Goal: Task Accomplishment & Management: Manage account settings

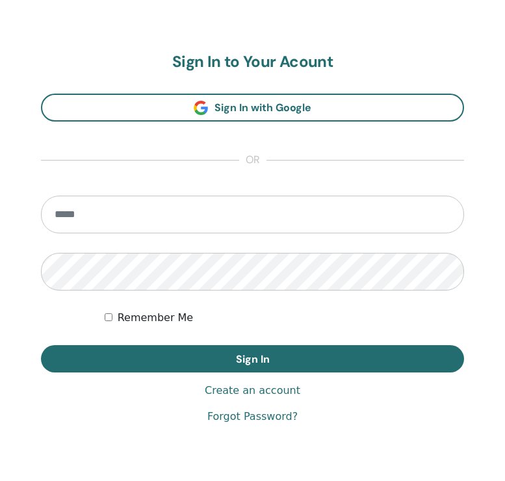
scroll to position [697, 0]
type input "**********"
click at [252, 358] on button "Sign In" at bounding box center [252, 358] width 423 height 27
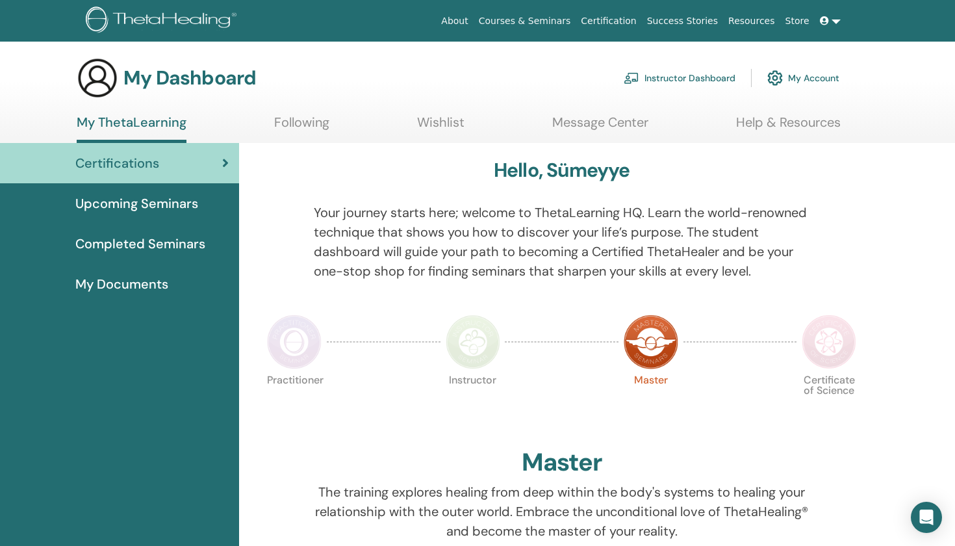
click at [504, 86] on link "Instructor Dashboard" at bounding box center [680, 78] width 112 height 29
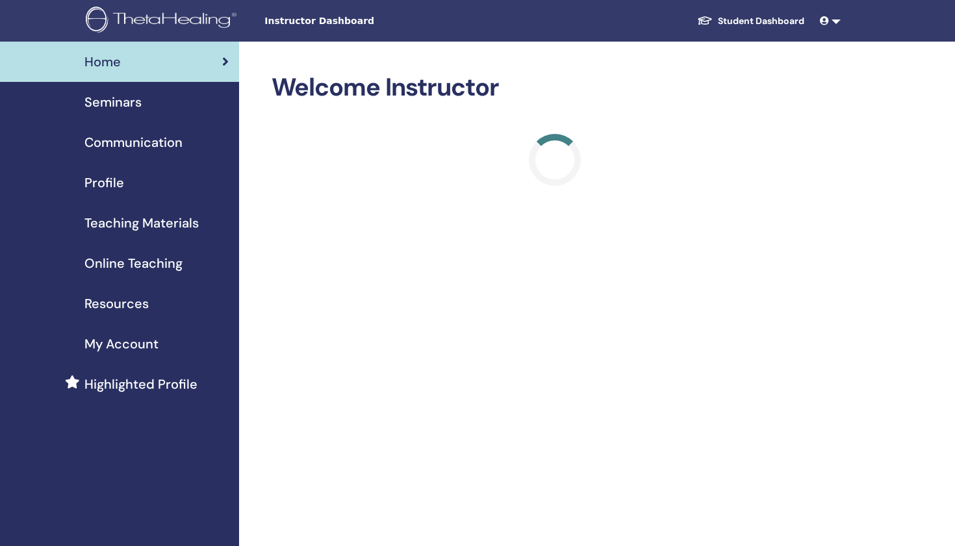
click at [135, 90] on link "Seminars" at bounding box center [119, 102] width 239 height 40
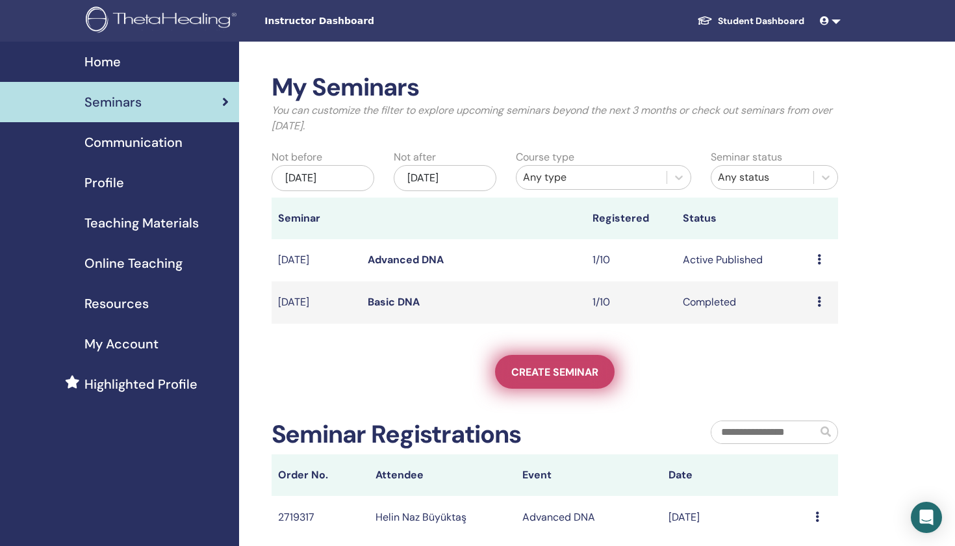
click at [565, 374] on span "Create seminar" at bounding box center [554, 372] width 87 height 14
click at [550, 357] on link "Create seminar" at bounding box center [555, 372] width 120 height 34
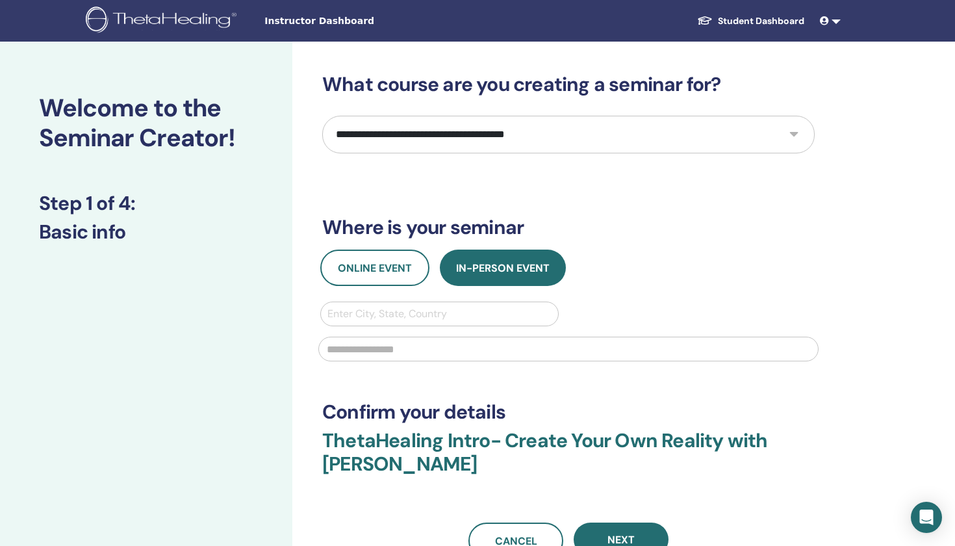
select select "**"
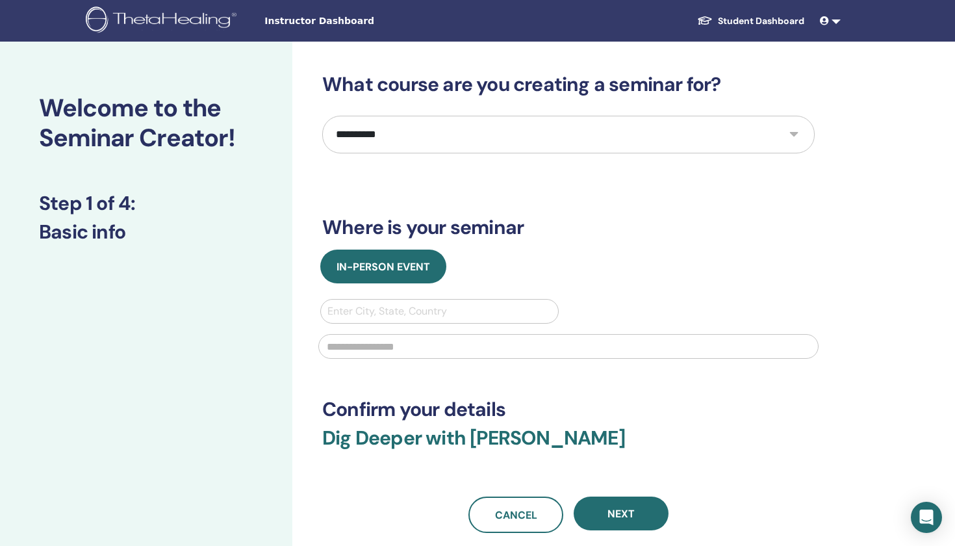
click at [361, 316] on div "Enter City, State, Country" at bounding box center [439, 311] width 224 height 16
type input "***"
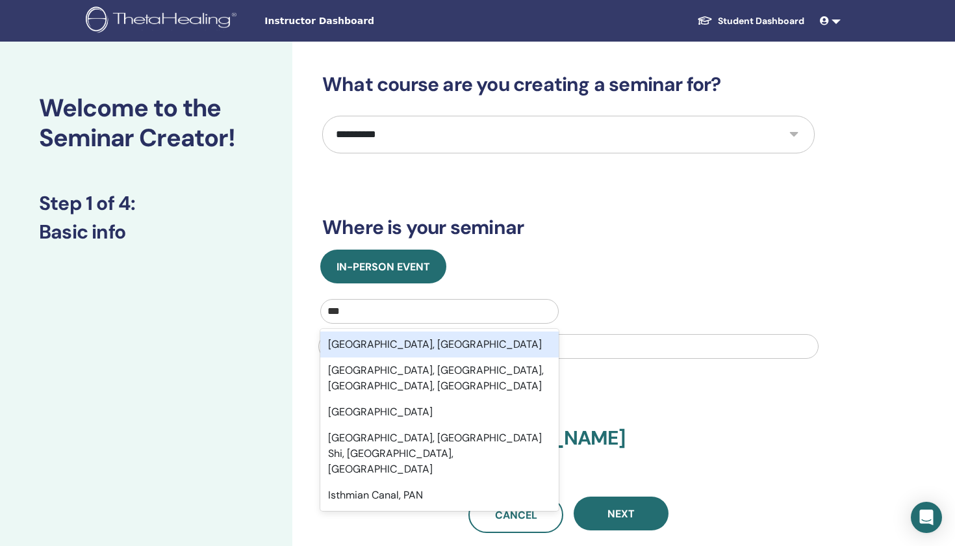
click at [376, 348] on div "Istanbul, TUR" at bounding box center [439, 344] width 238 height 26
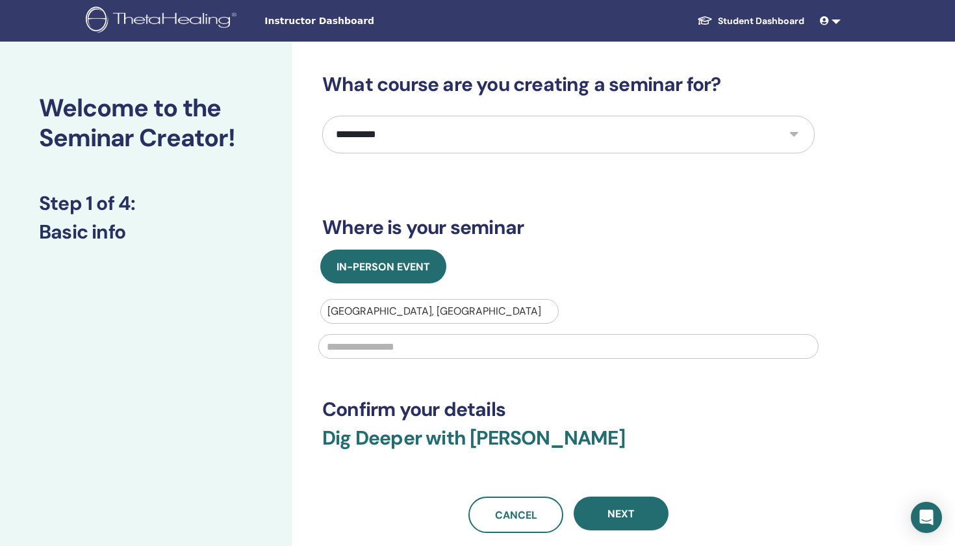
click at [387, 348] on input "text" at bounding box center [568, 346] width 500 height 25
type input "*"
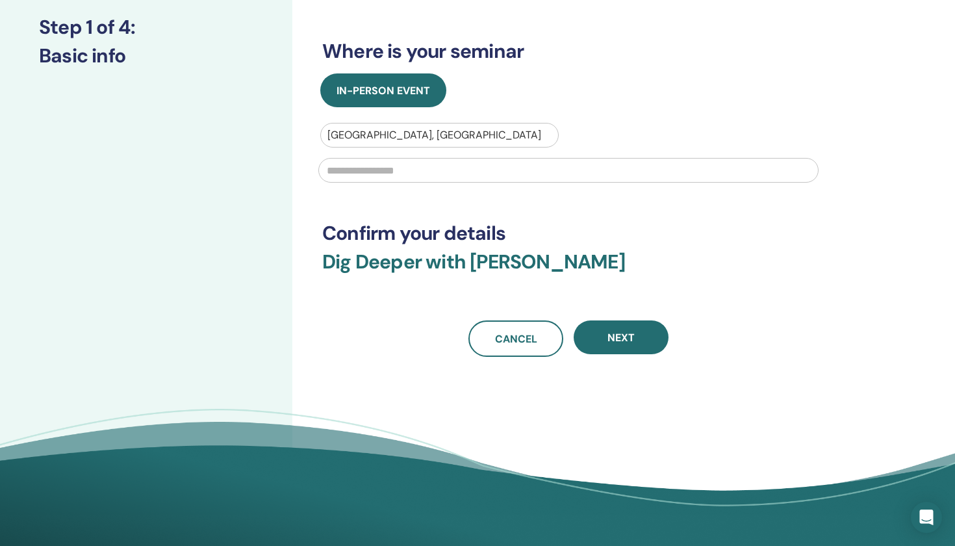
scroll to position [181, 0]
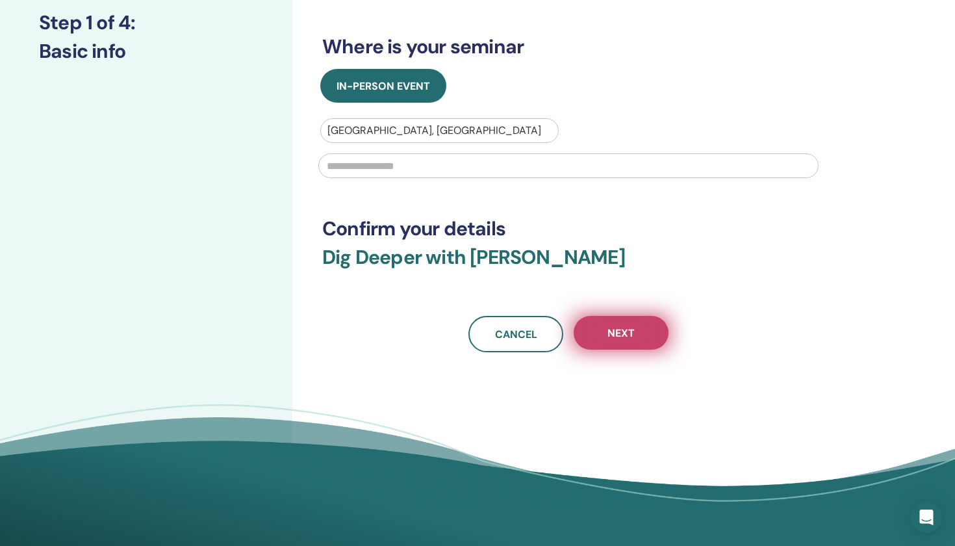
click at [624, 333] on span "Next" at bounding box center [621, 333] width 27 height 14
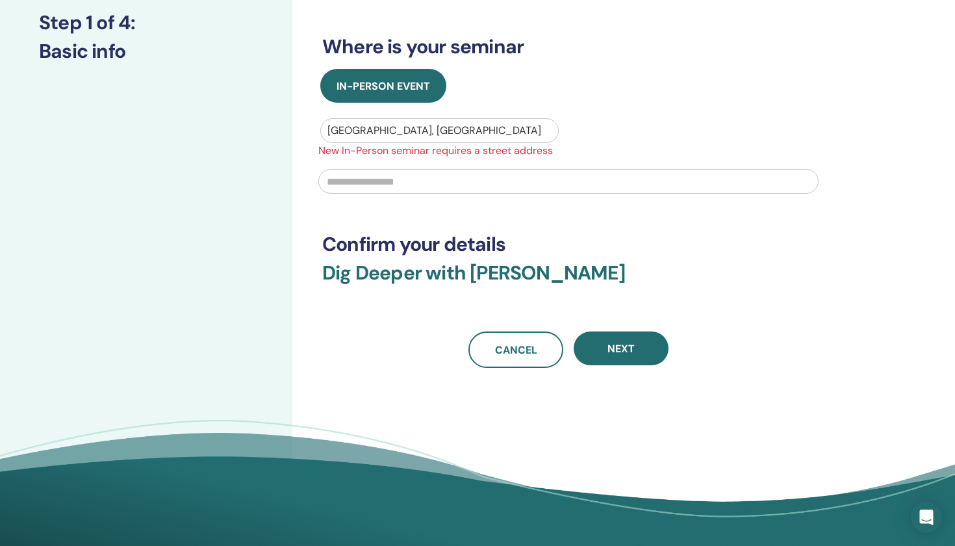
click at [495, 120] on div "Istanbul, TUR" at bounding box center [439, 130] width 237 height 23
click at [470, 214] on div "**********" at bounding box center [568, 130] width 493 height 476
click at [470, 186] on input "text" at bounding box center [568, 181] width 500 height 25
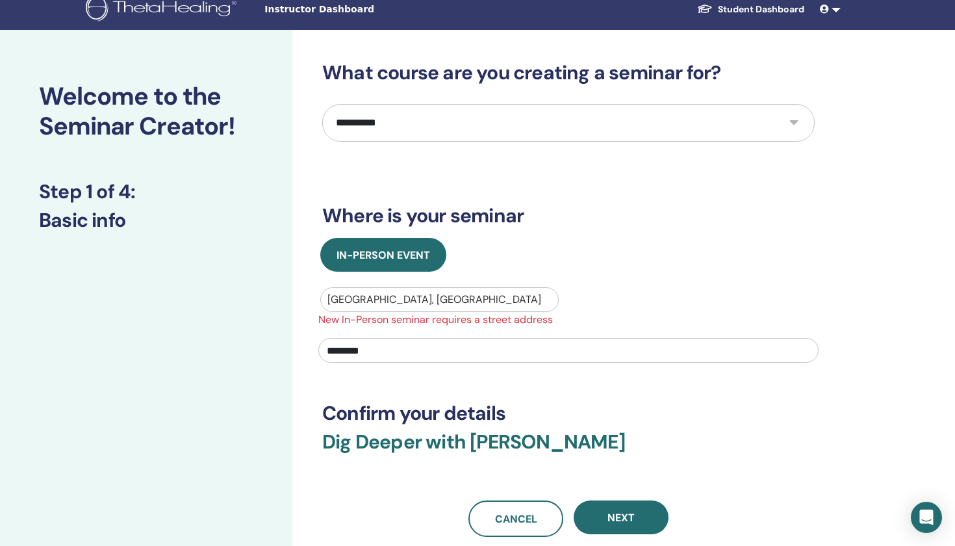
scroll to position [0, 0]
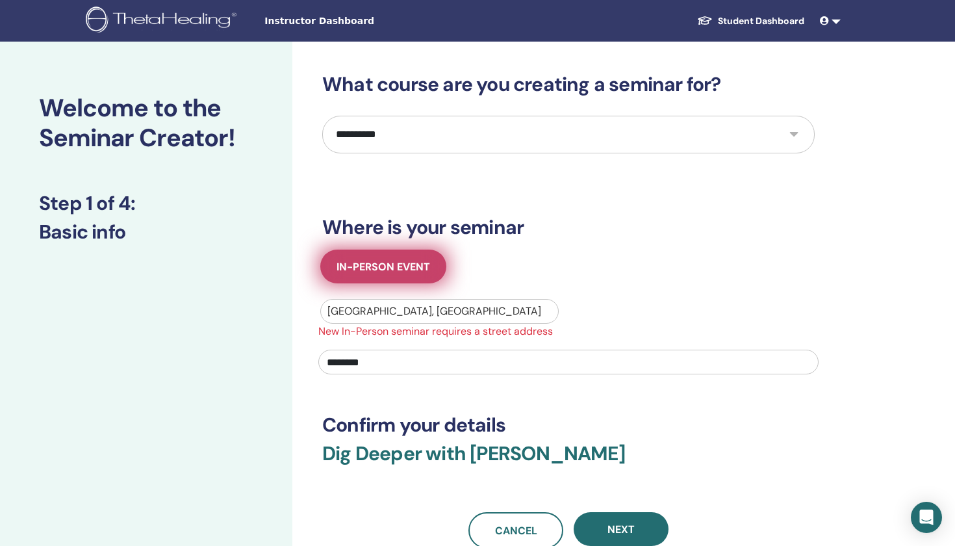
type input "********"
click at [359, 261] on span "In-Person Event" at bounding box center [384, 267] width 94 height 14
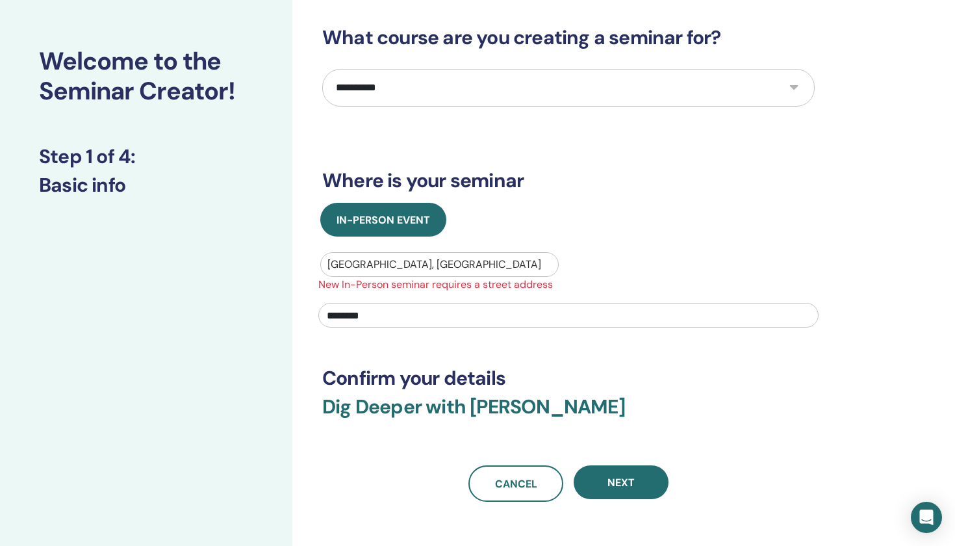
scroll to position [66, 0]
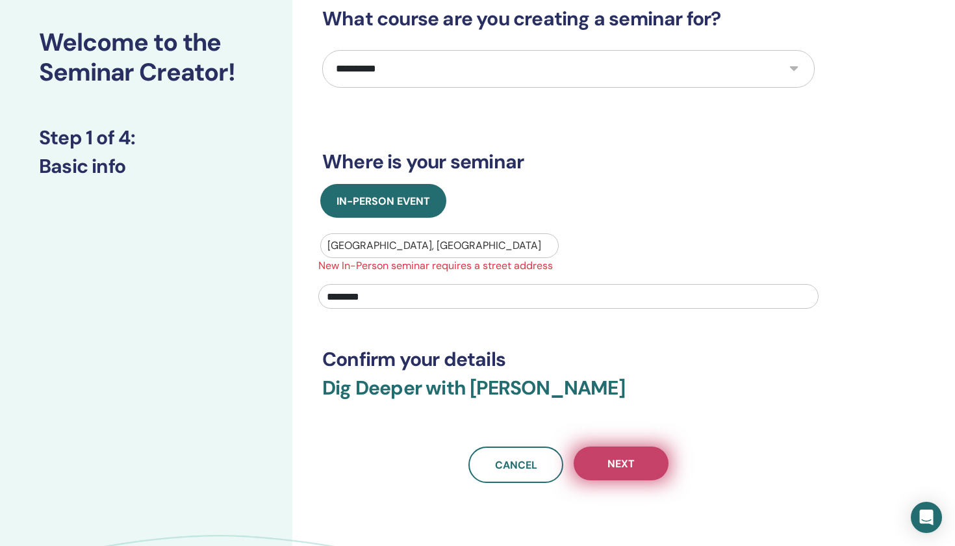
click at [630, 472] on button "Next" at bounding box center [621, 463] width 95 height 34
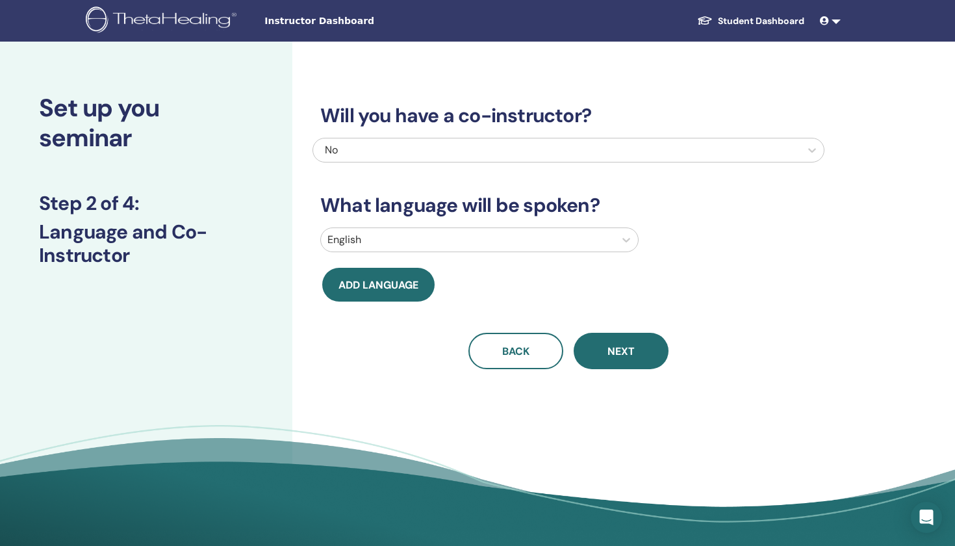
scroll to position [0, 0]
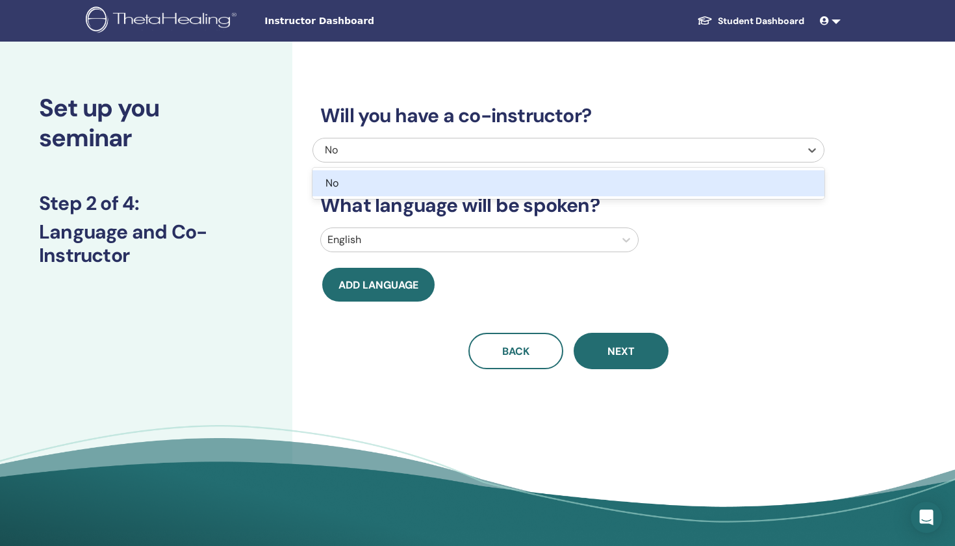
click at [535, 152] on div "No" at bounding box center [520, 150] width 390 height 16
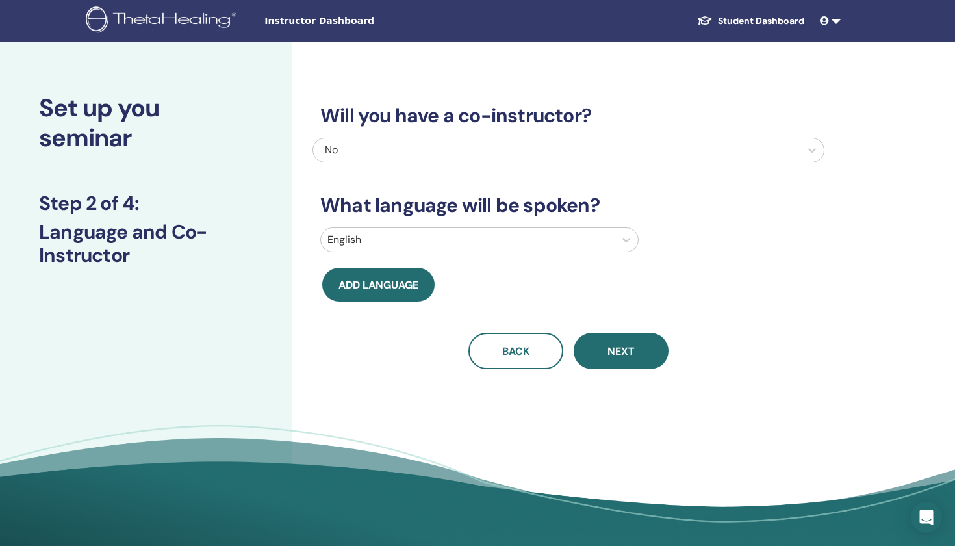
click at [536, 125] on h3 "Will you have a co-instructor?" at bounding box center [569, 115] width 512 height 23
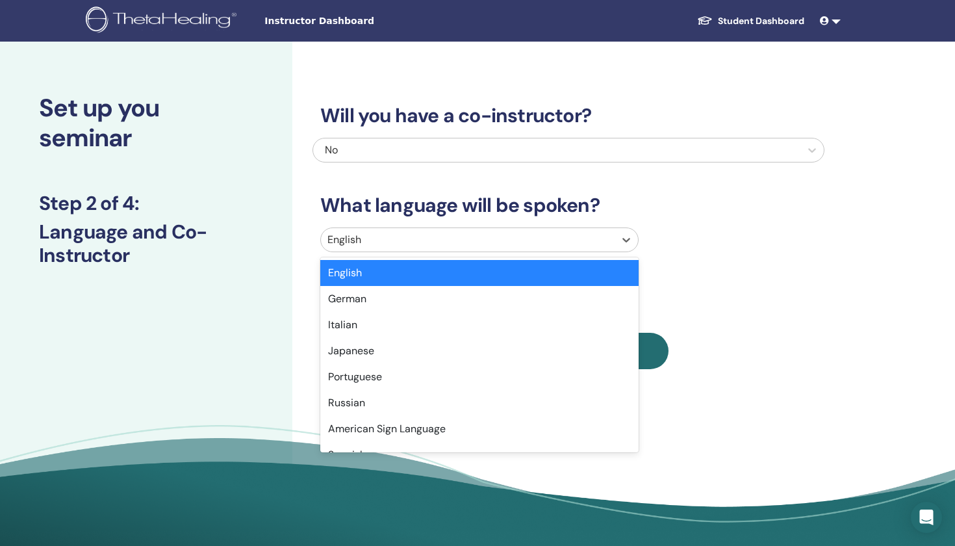
click at [485, 237] on div at bounding box center [467, 240] width 281 height 18
type input "*"
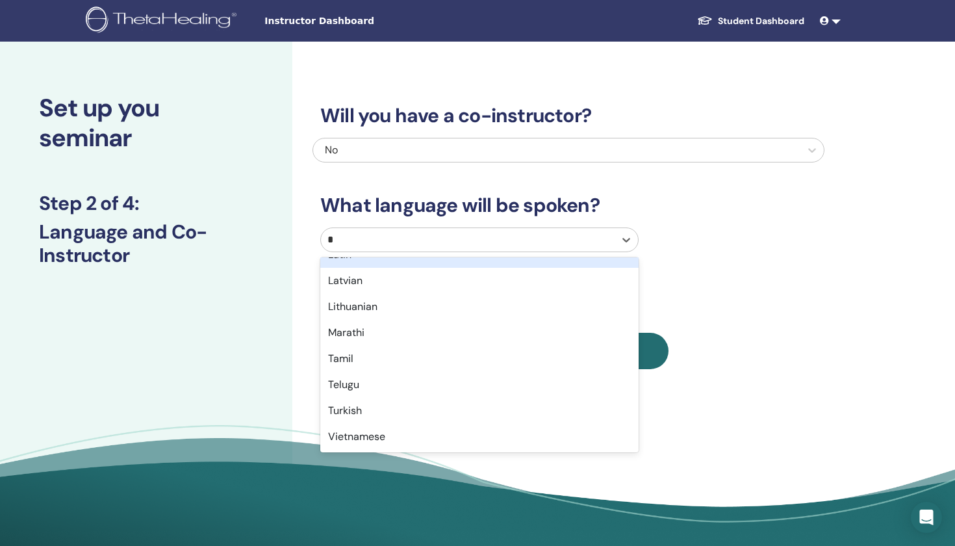
scroll to position [174, 0]
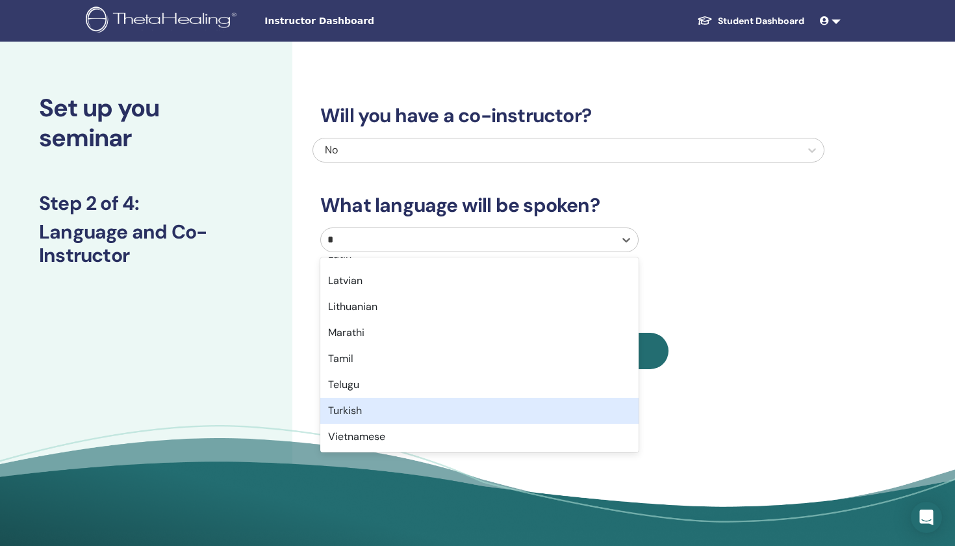
click at [363, 409] on div "Turkish" at bounding box center [479, 411] width 318 height 26
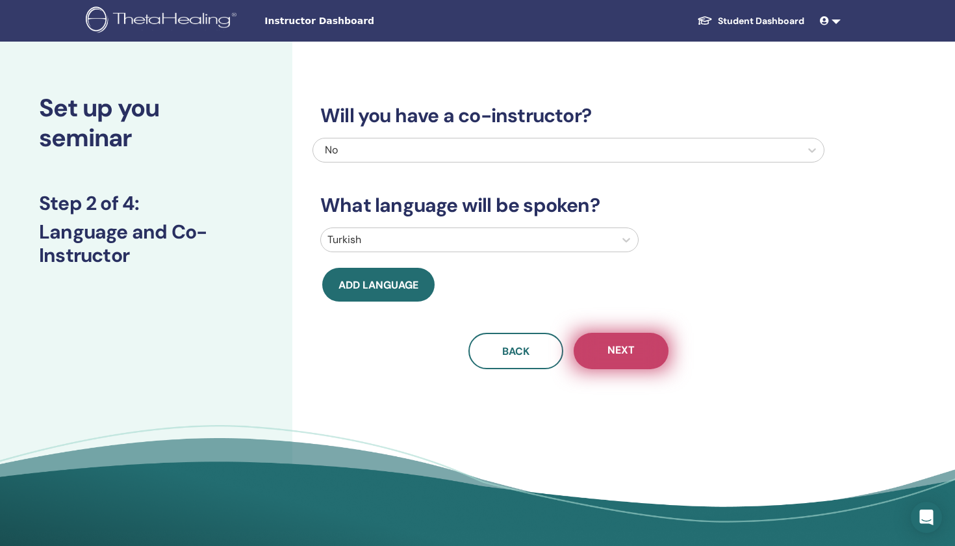
click at [638, 350] on button "Next" at bounding box center [621, 351] width 95 height 36
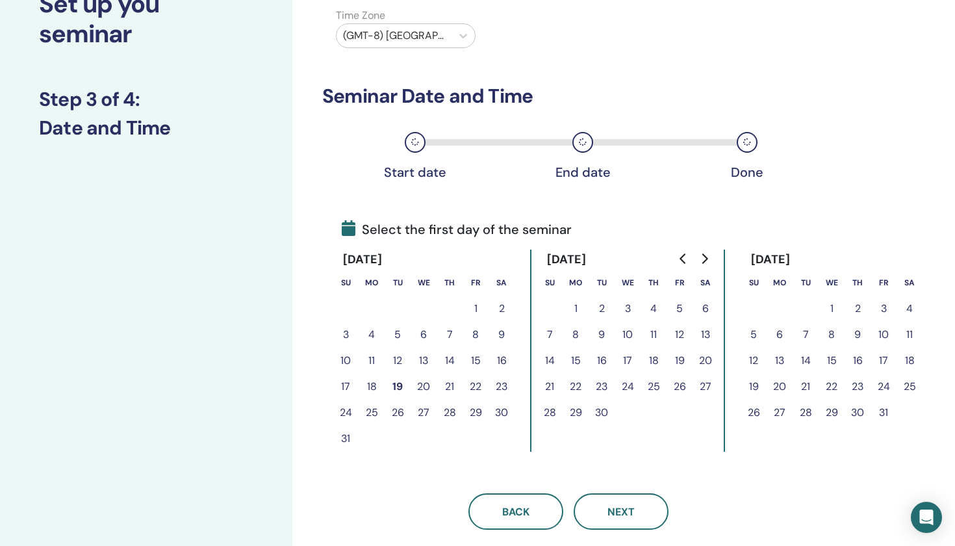
scroll to position [123, 0]
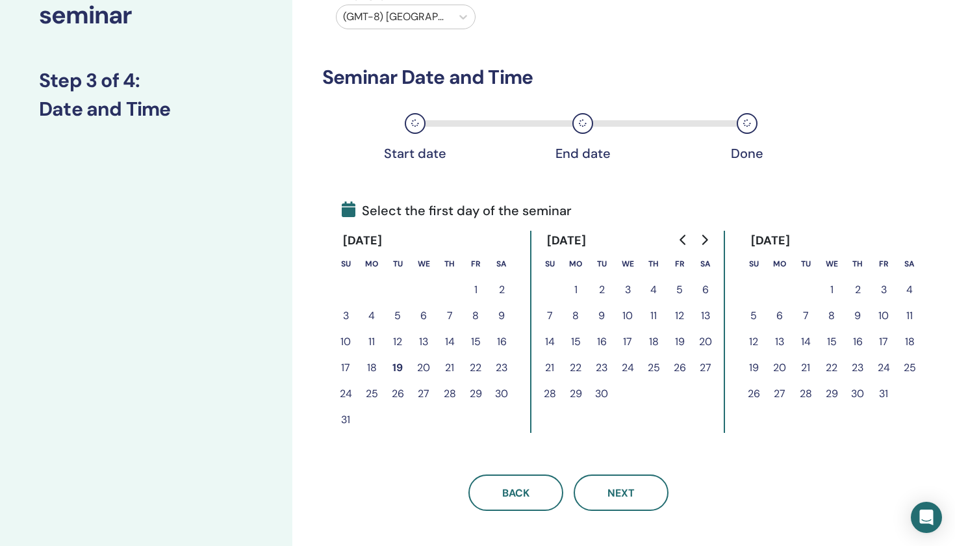
click at [425, 18] on div "(GMT-8) US/Alaska" at bounding box center [394, 17] width 102 height 16
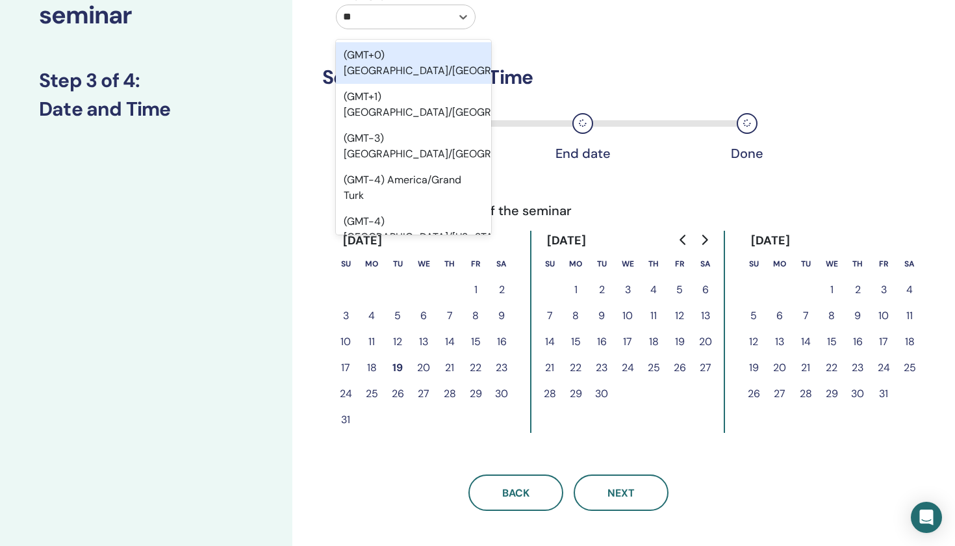
type input "***"
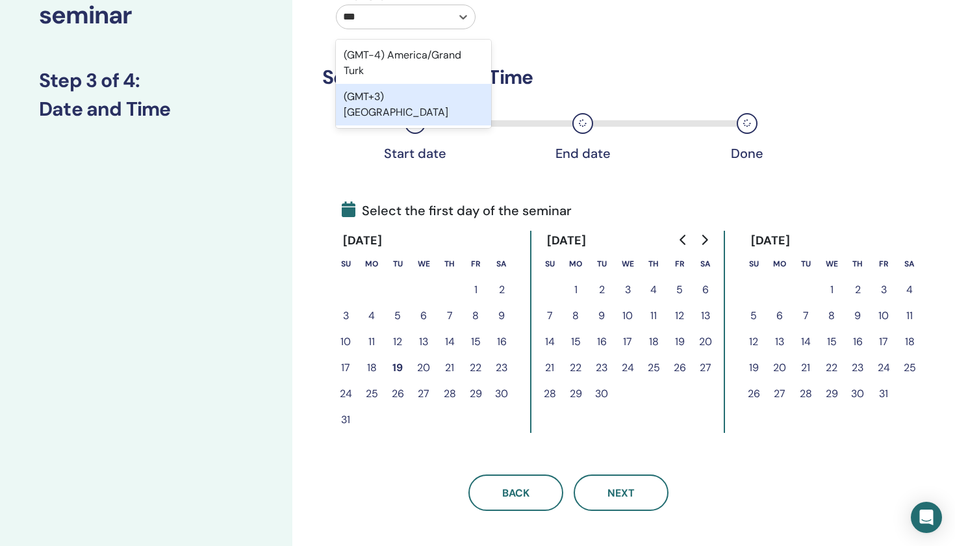
click at [394, 99] on div "(GMT+3) Turkey" at bounding box center [413, 105] width 155 height 42
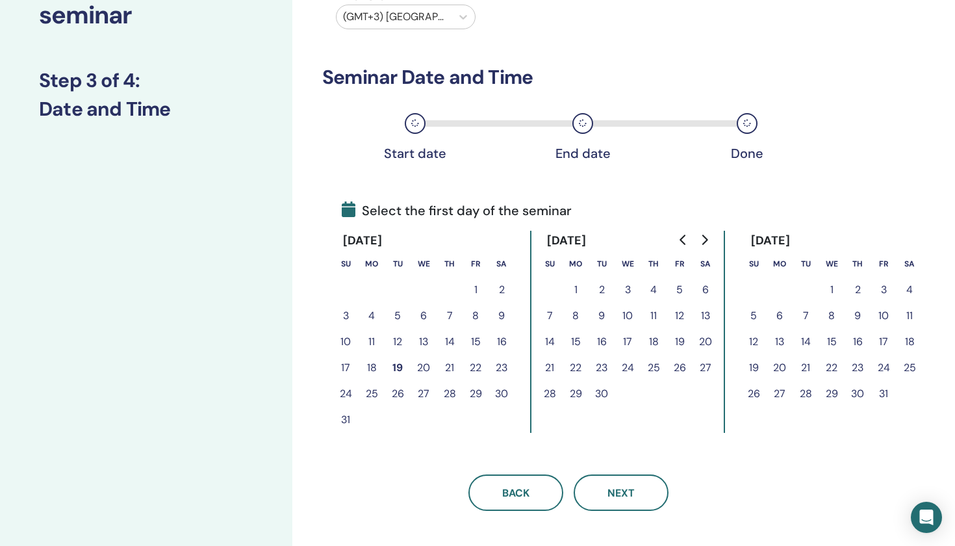
click at [372, 397] on button "25" at bounding box center [372, 394] width 26 height 26
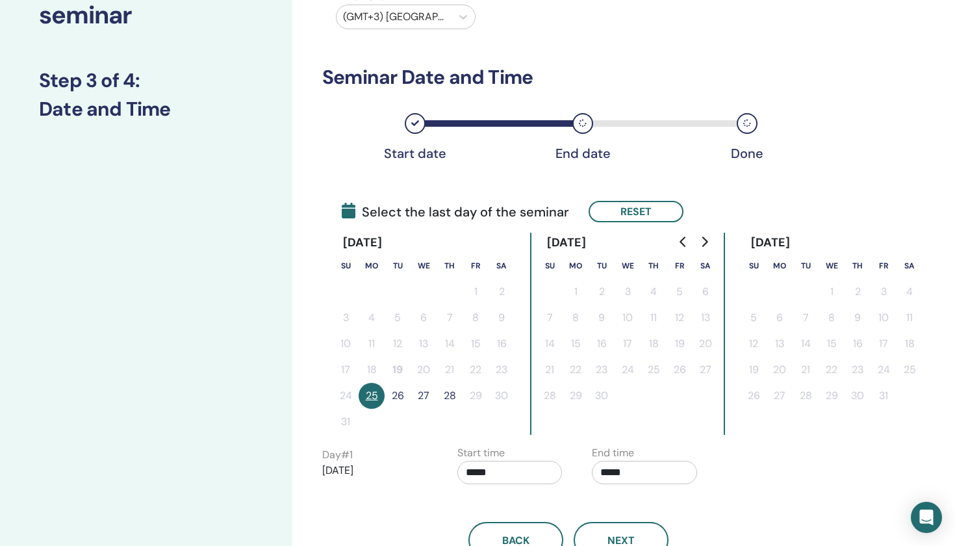
click at [394, 396] on button "26" at bounding box center [398, 396] width 26 height 26
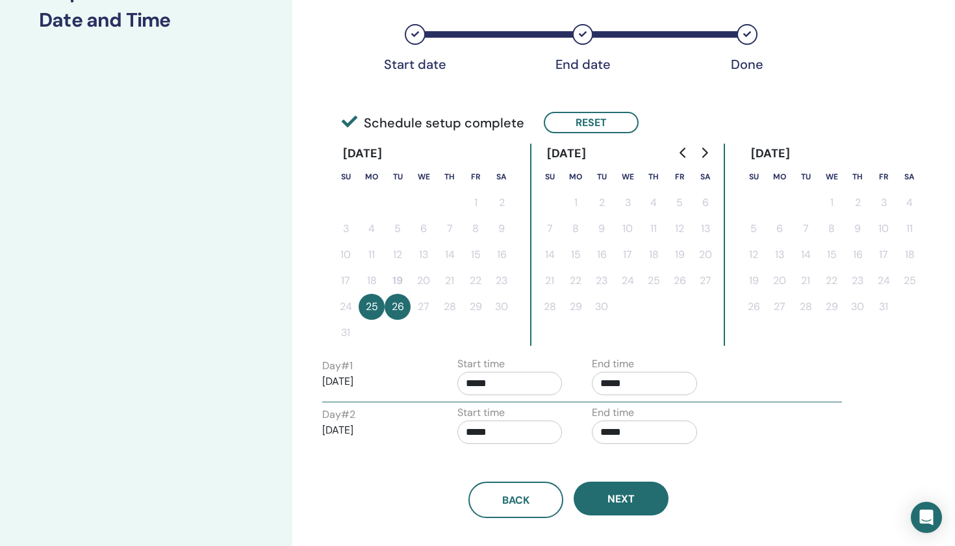
scroll to position [214, 0]
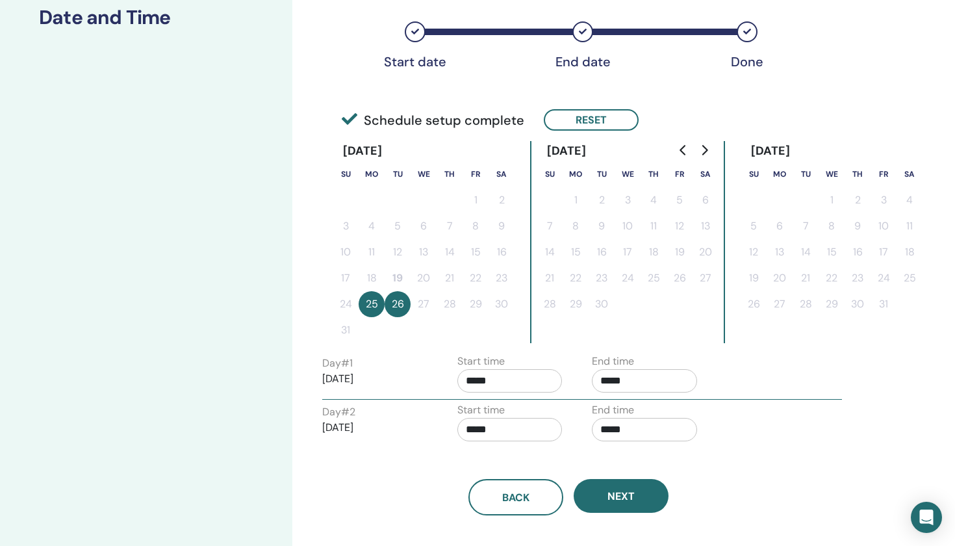
click at [502, 378] on input "*****" at bounding box center [509, 380] width 105 height 23
click at [524, 408] on span "▲" at bounding box center [524, 414] width 26 height 26
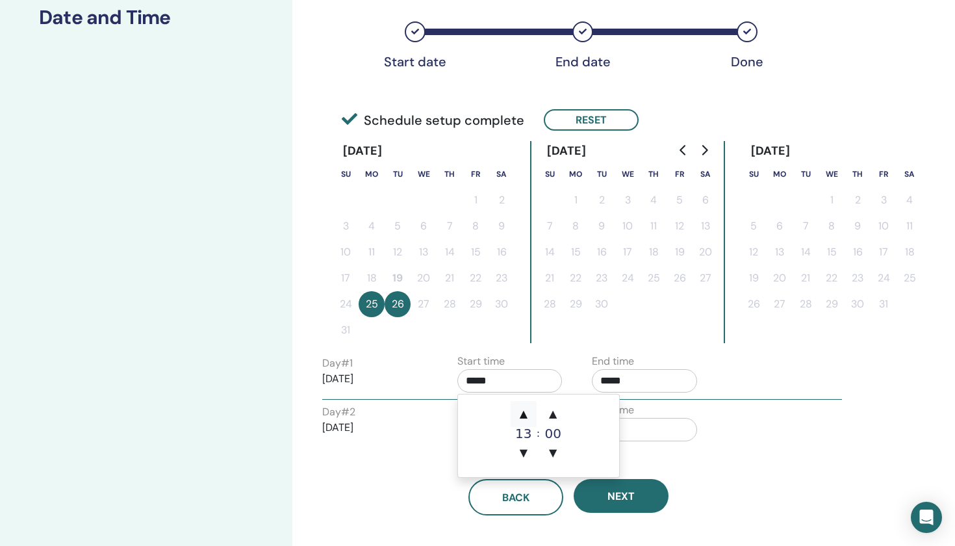
click at [524, 408] on span "▲" at bounding box center [524, 414] width 26 height 26
click at [526, 463] on span "▼" at bounding box center [524, 453] width 26 height 26
type input "*****"
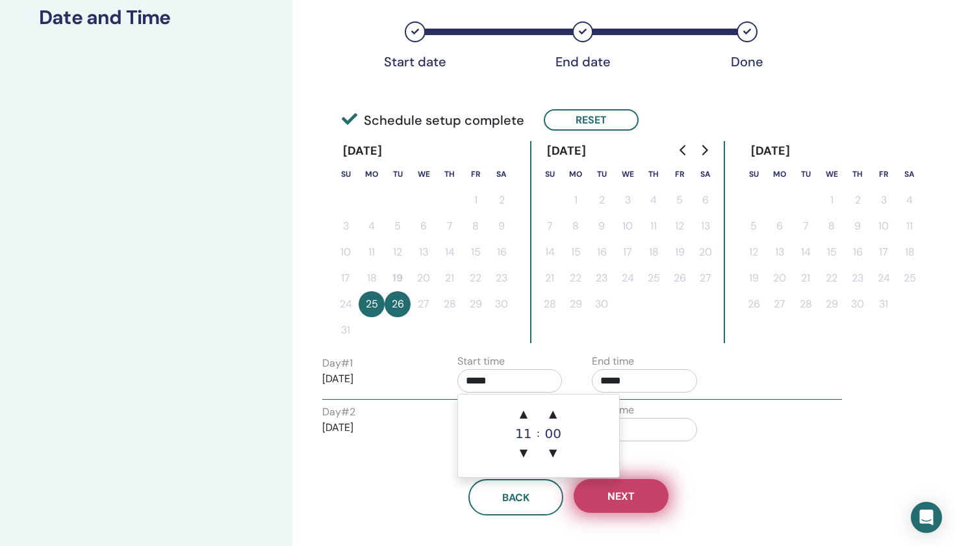
click at [609, 503] on button "Next" at bounding box center [621, 496] width 95 height 34
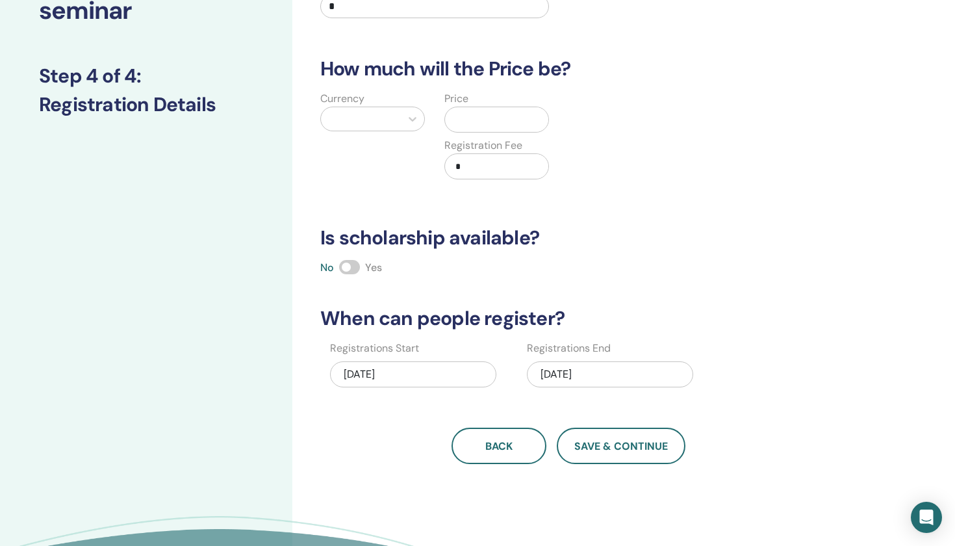
scroll to position [126, 0]
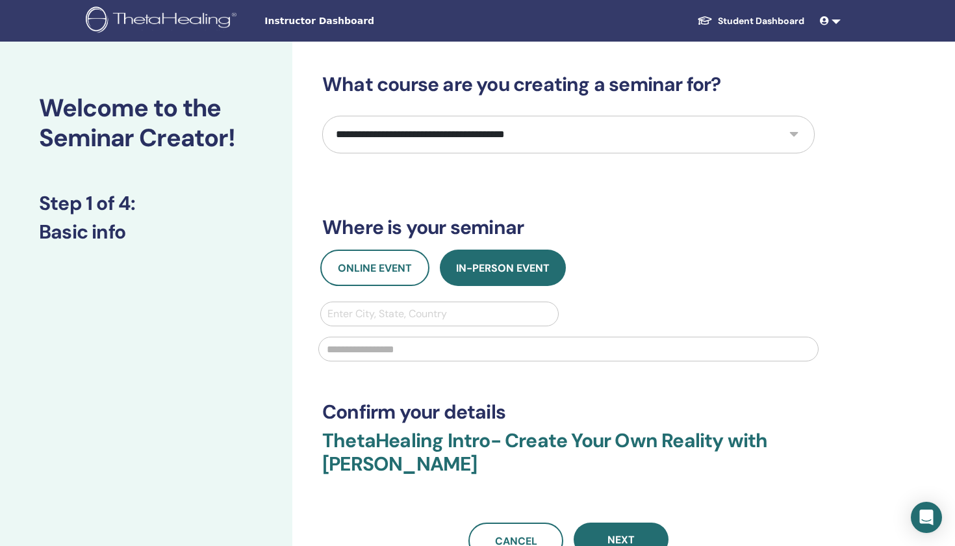
select select "**"
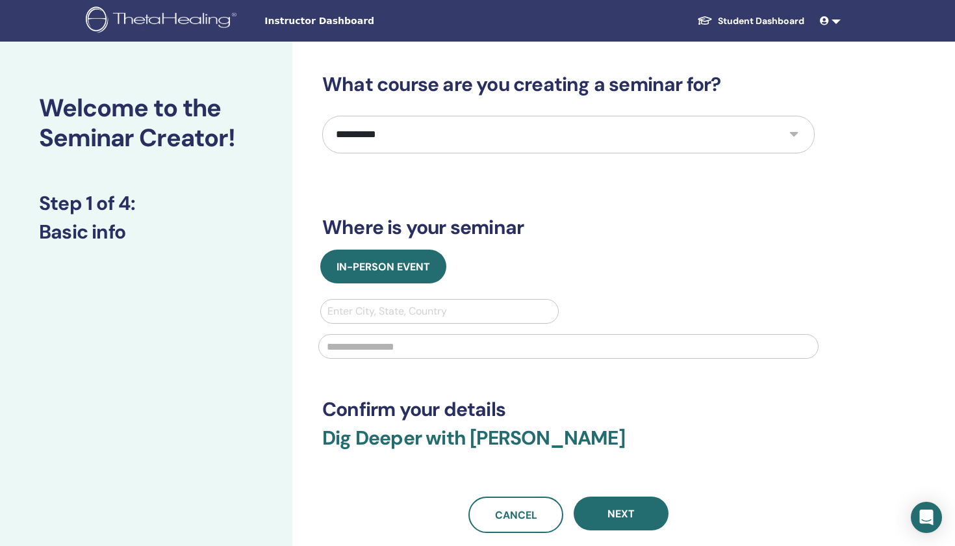
scroll to position [1, 0]
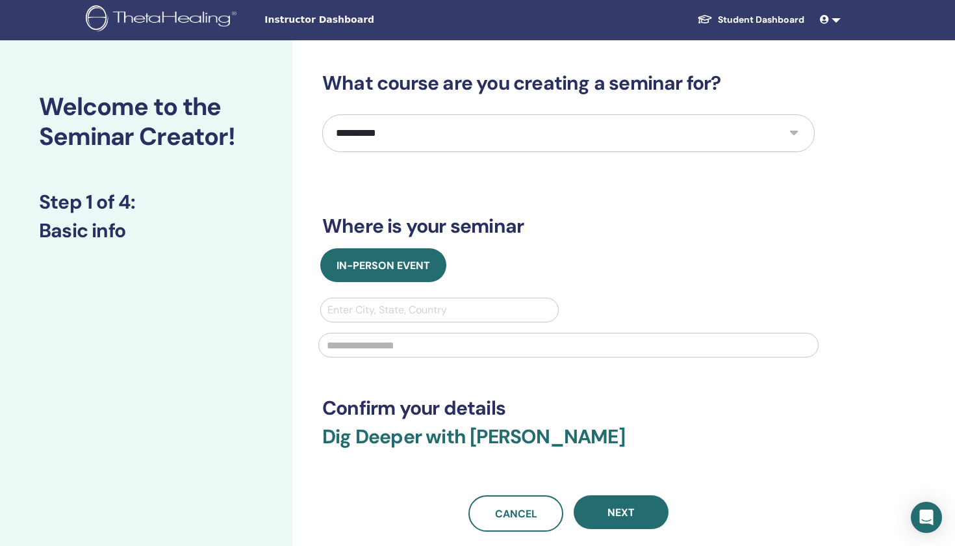
click at [434, 307] on div "Enter City, State, Country" at bounding box center [439, 310] width 224 height 16
type input "********"
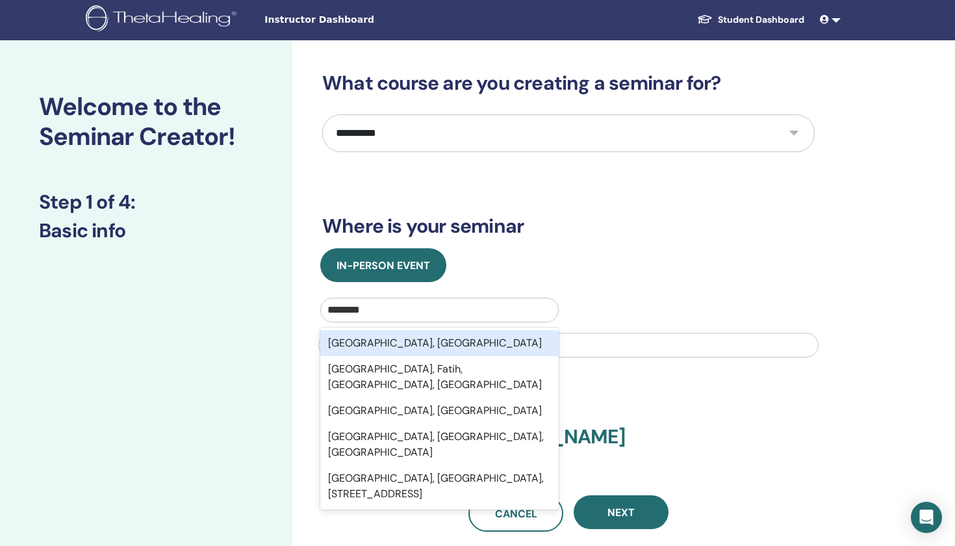
click at [397, 348] on div "Istanbul, TUR" at bounding box center [439, 343] width 238 height 26
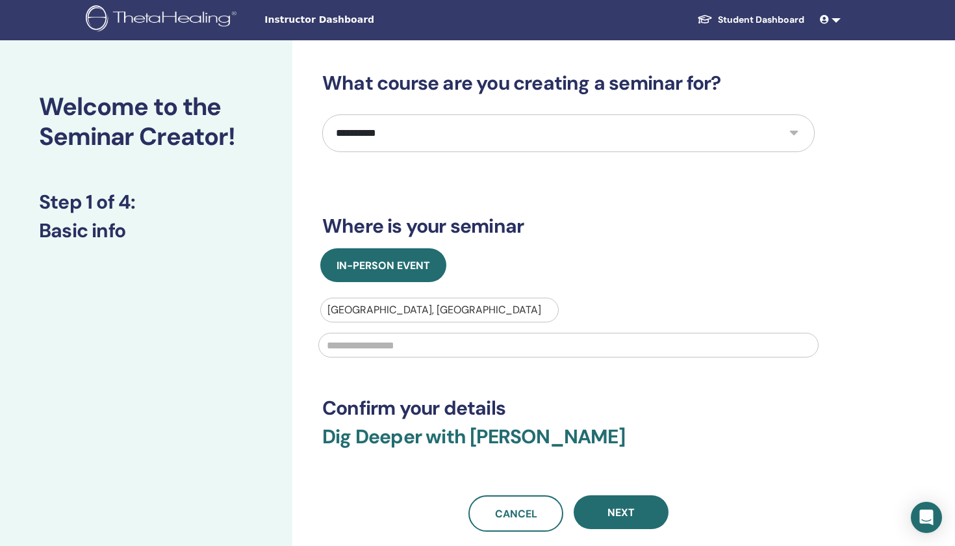
click at [396, 345] on input "text" at bounding box center [568, 345] width 500 height 25
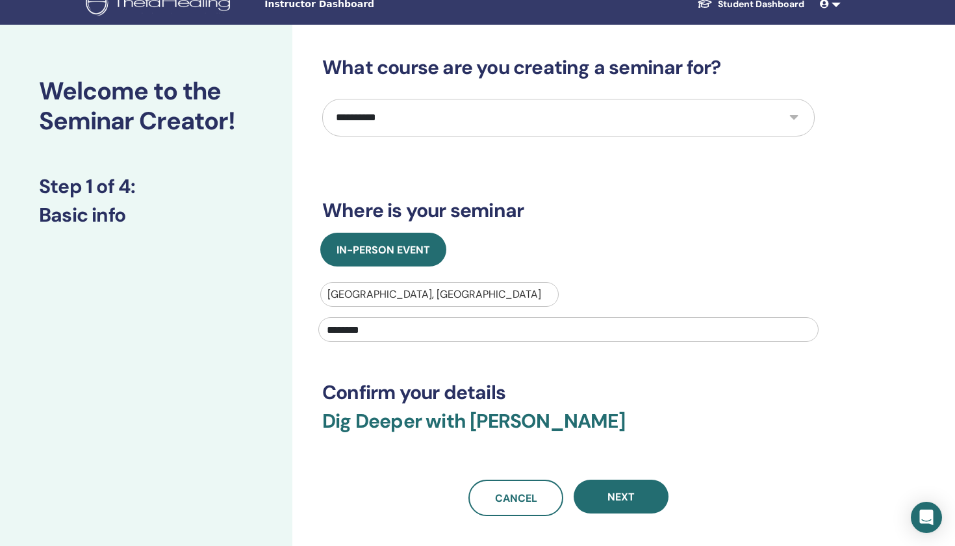
scroll to position [47, 0]
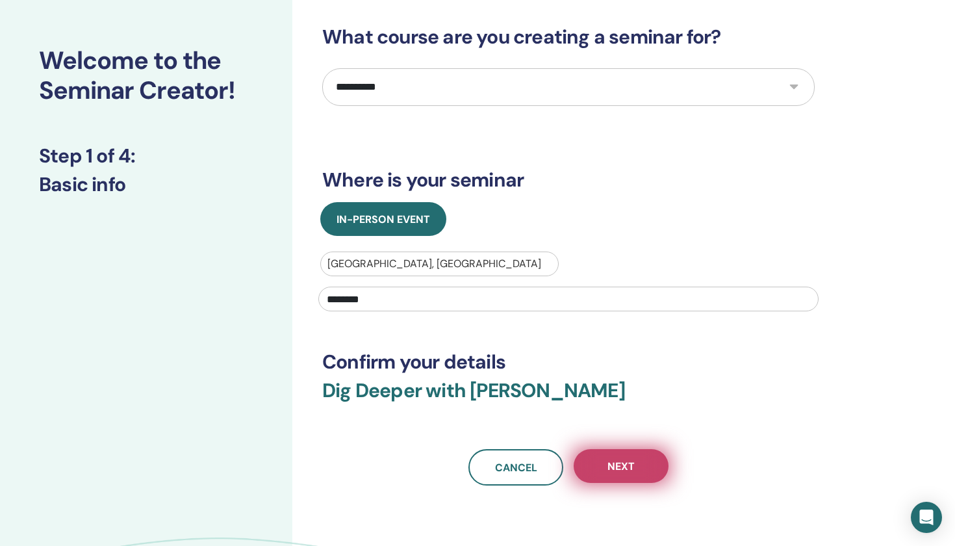
type input "********"
click at [589, 464] on button "Next" at bounding box center [621, 466] width 95 height 34
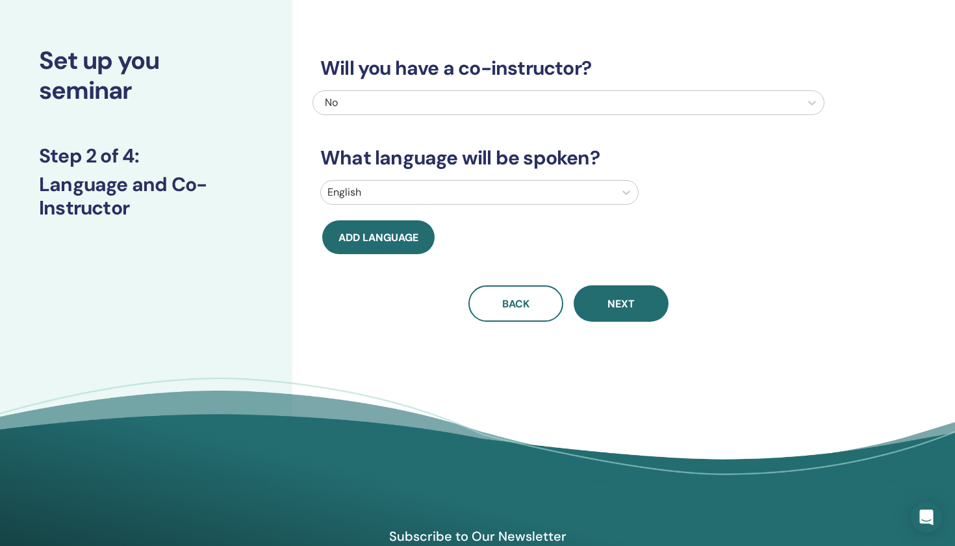
click at [422, 185] on div at bounding box center [467, 192] width 281 height 18
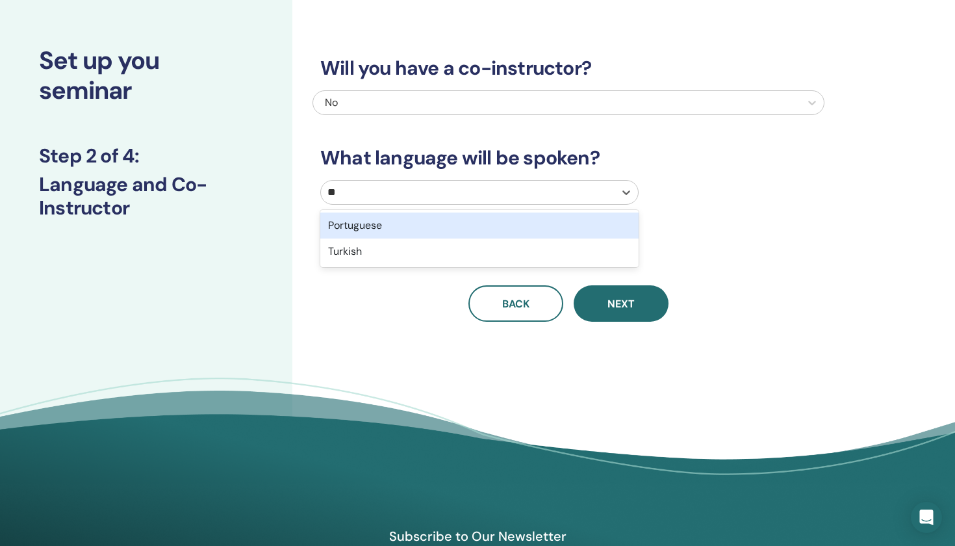
type input "***"
click at [378, 222] on div "Turkish" at bounding box center [479, 225] width 318 height 26
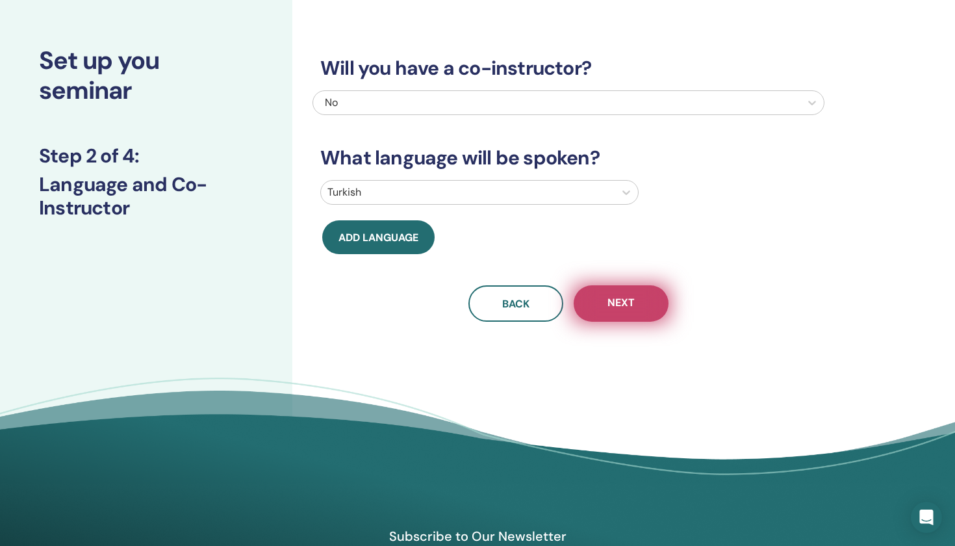
click at [604, 310] on button "Next" at bounding box center [621, 303] width 95 height 36
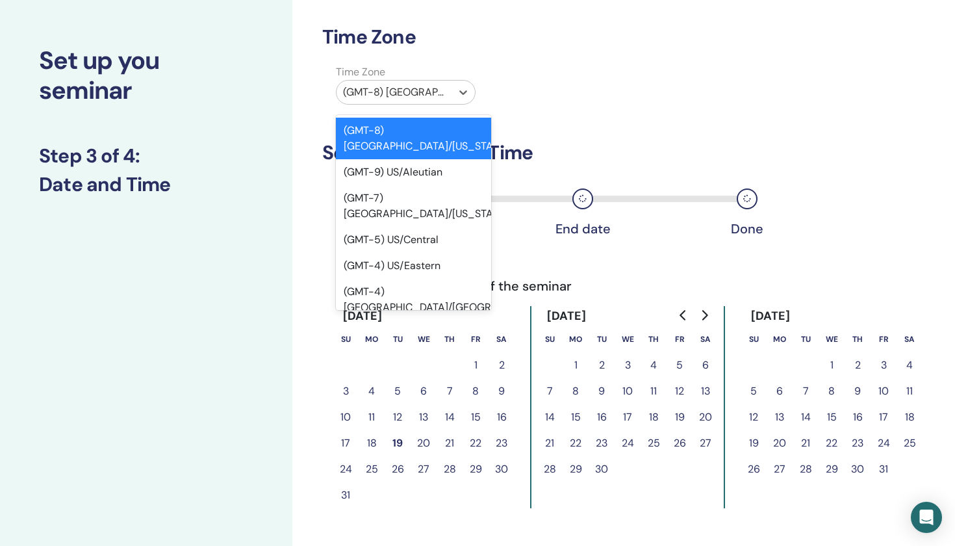
click at [394, 89] on div "(GMT-8) US/Alaska" at bounding box center [394, 92] width 102 height 16
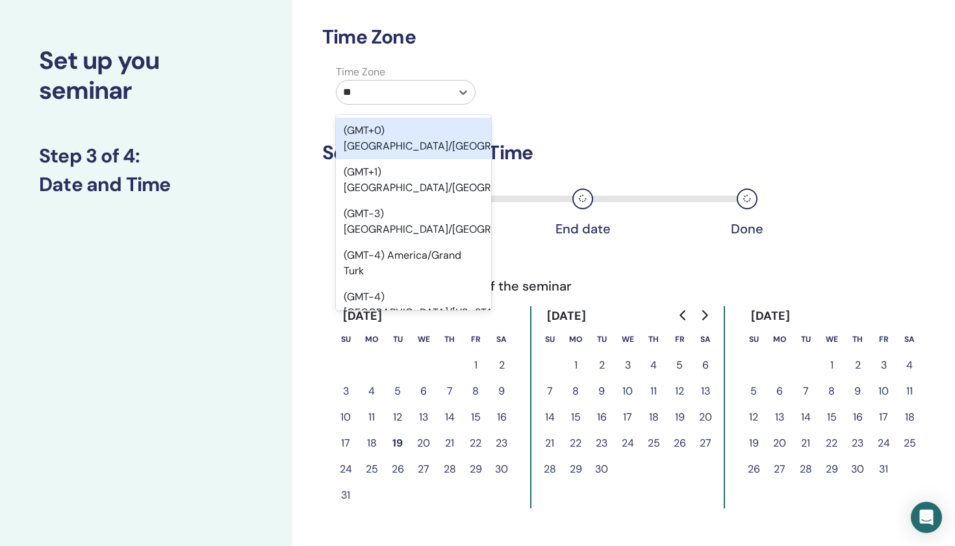
type input "***"
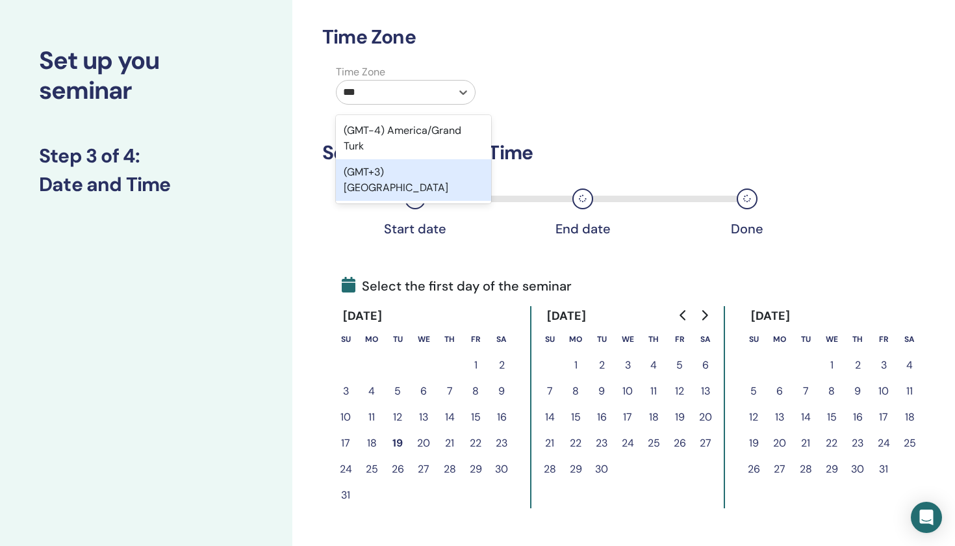
click at [404, 175] on div "(GMT+3) Turkey" at bounding box center [413, 180] width 155 height 42
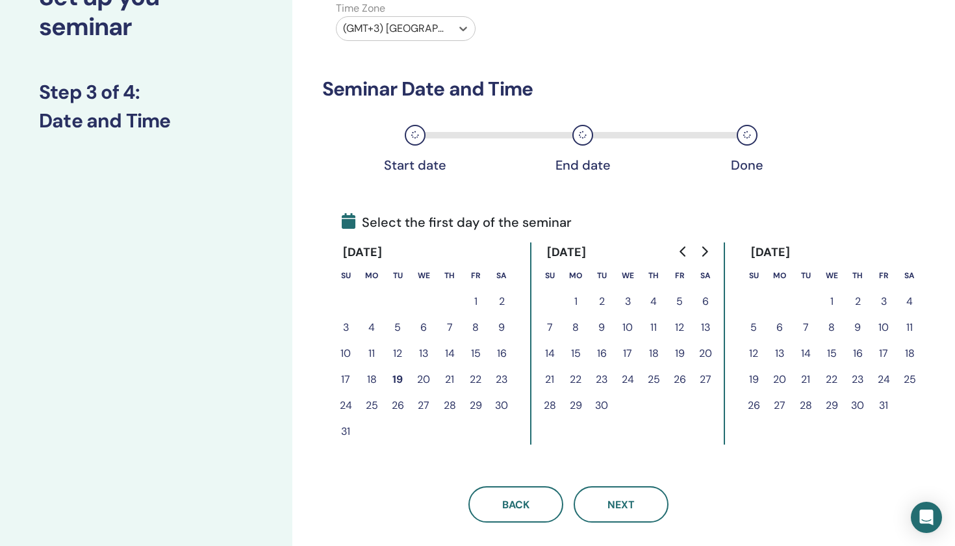
scroll to position [114, 0]
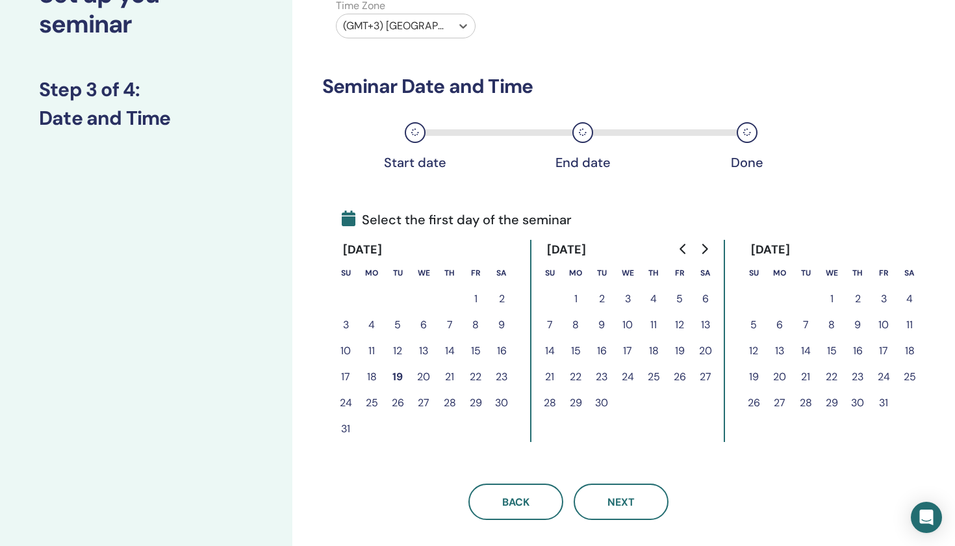
click at [375, 409] on button "25" at bounding box center [372, 403] width 26 height 26
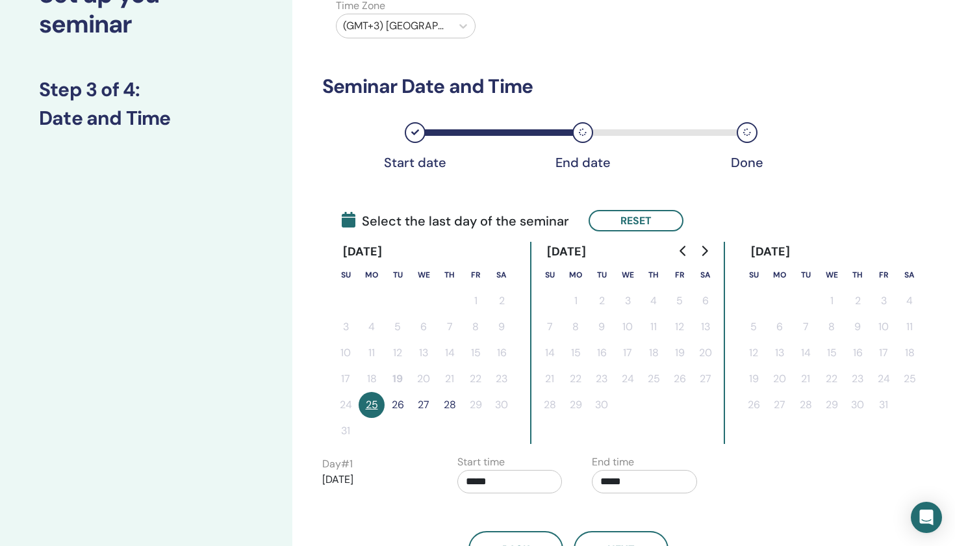
click at [398, 411] on button "26" at bounding box center [398, 405] width 26 height 26
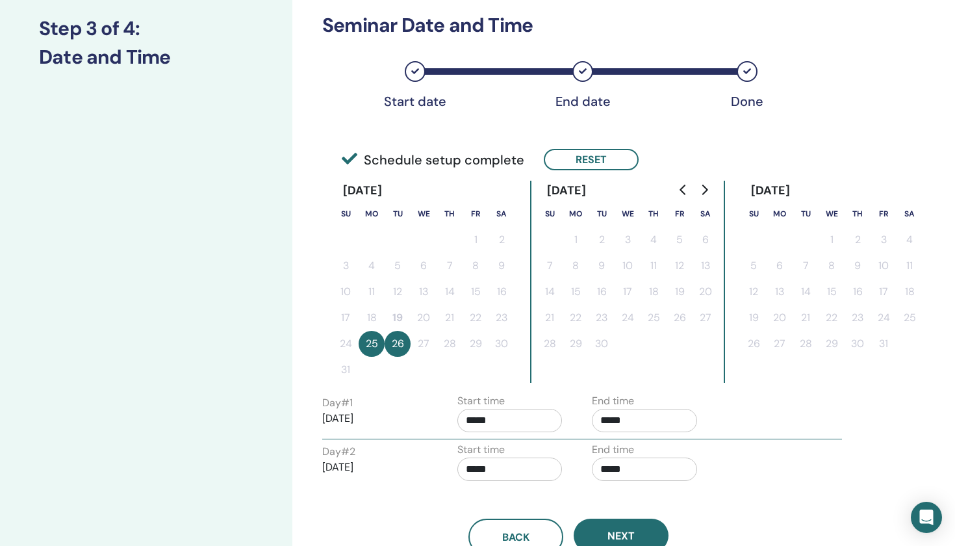
scroll to position [248, 0]
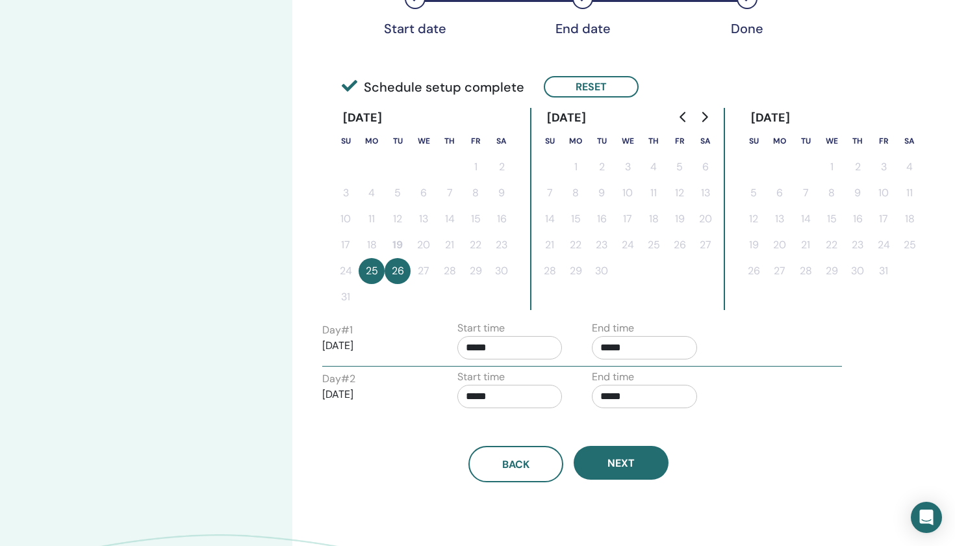
click at [497, 340] on input "*****" at bounding box center [509, 347] width 105 height 23
click at [531, 378] on span "▲" at bounding box center [524, 381] width 26 height 26
click at [521, 422] on span "▼" at bounding box center [524, 420] width 26 height 26
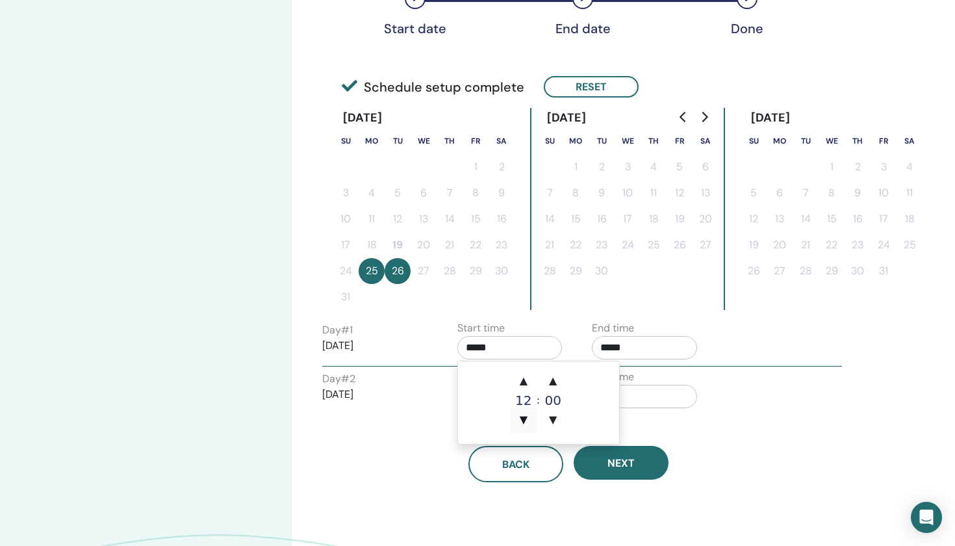
type input "*****"
click at [676, 394] on input "*****" at bounding box center [644, 396] width 105 height 23
click at [376, 397] on p "2025/08/26" at bounding box center [374, 395] width 105 height 16
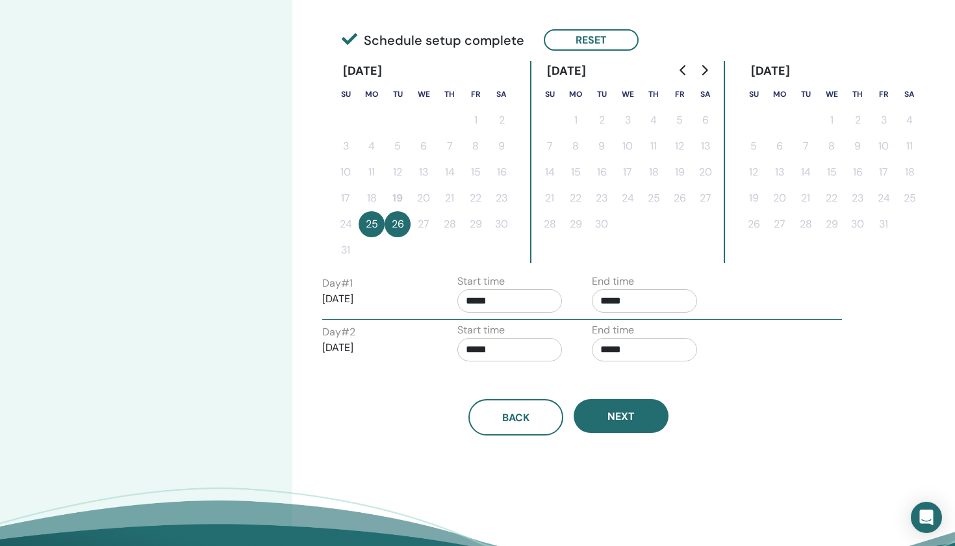
scroll to position [294, 0]
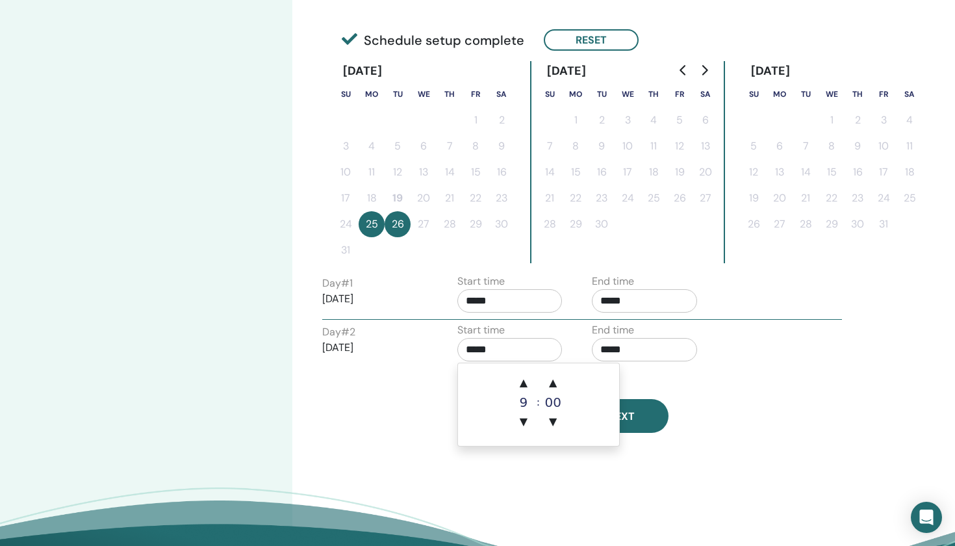
click at [491, 351] on input "*****" at bounding box center [509, 349] width 105 height 23
click at [539, 381] on div "▲ 9 ▼ : ▲ 00 ▼" at bounding box center [538, 402] width 55 height 65
click at [528, 382] on span "▲" at bounding box center [524, 383] width 26 height 26
click at [559, 420] on span "▼" at bounding box center [553, 422] width 26 height 26
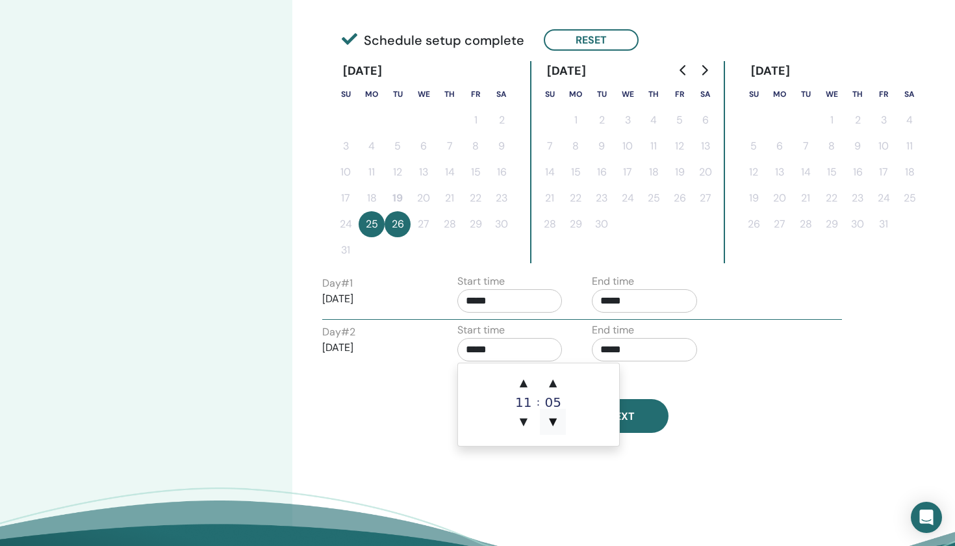
type input "*****"
click at [557, 484] on div "Time Zone Time Zone (GMT+3) Turkey Seminar Date and Time Start date End date Do…" at bounding box center [610, 182] width 637 height 870
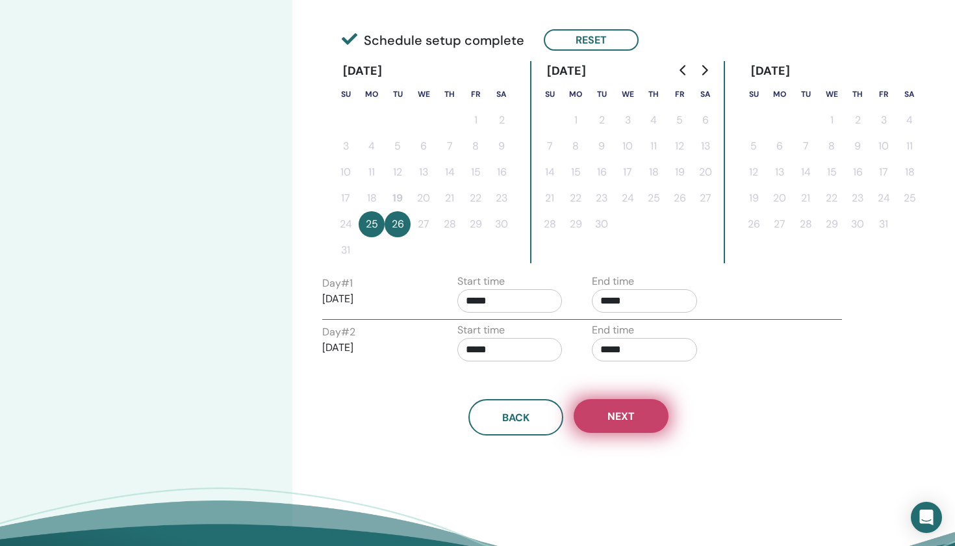
click at [648, 418] on button "Next" at bounding box center [621, 416] width 95 height 34
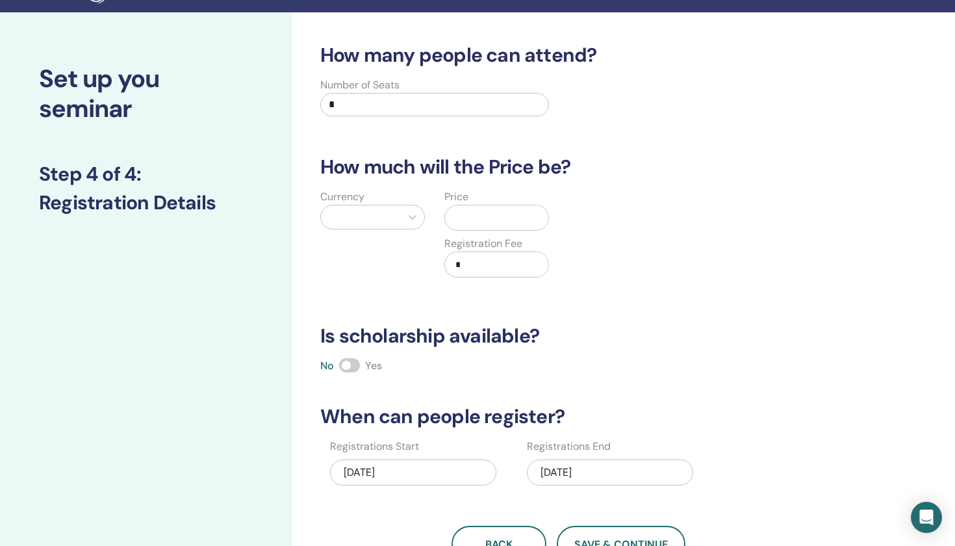
scroll to position [3, 0]
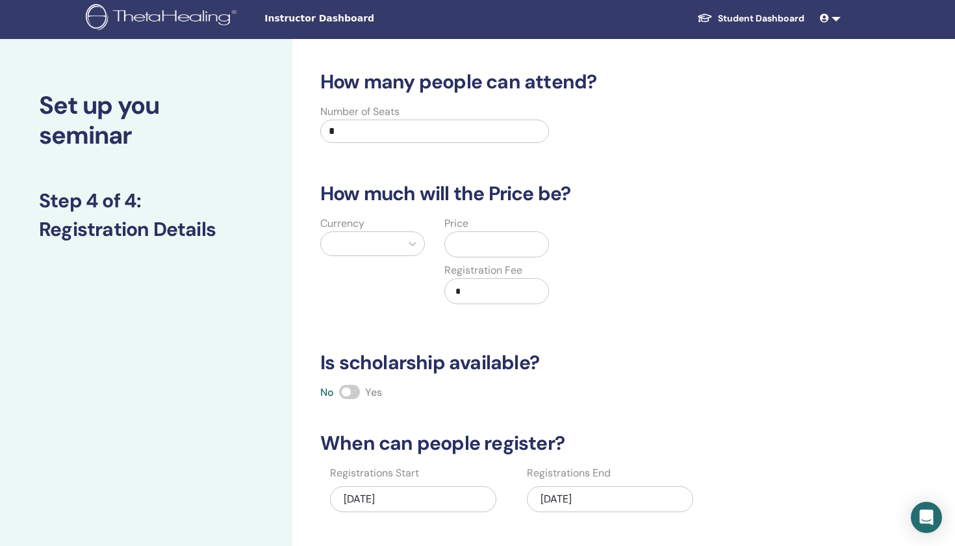
click at [421, 129] on input "*" at bounding box center [434, 131] width 229 height 23
type input "**"
click at [372, 226] on div "Currency" at bounding box center [373, 268] width 124 height 104
click at [372, 238] on div at bounding box center [360, 244] width 67 height 18
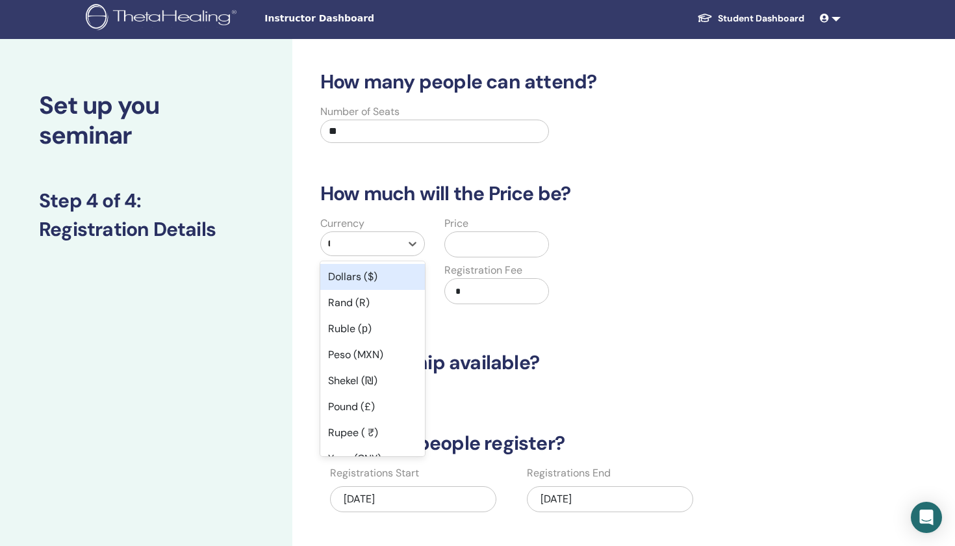
type input "**"
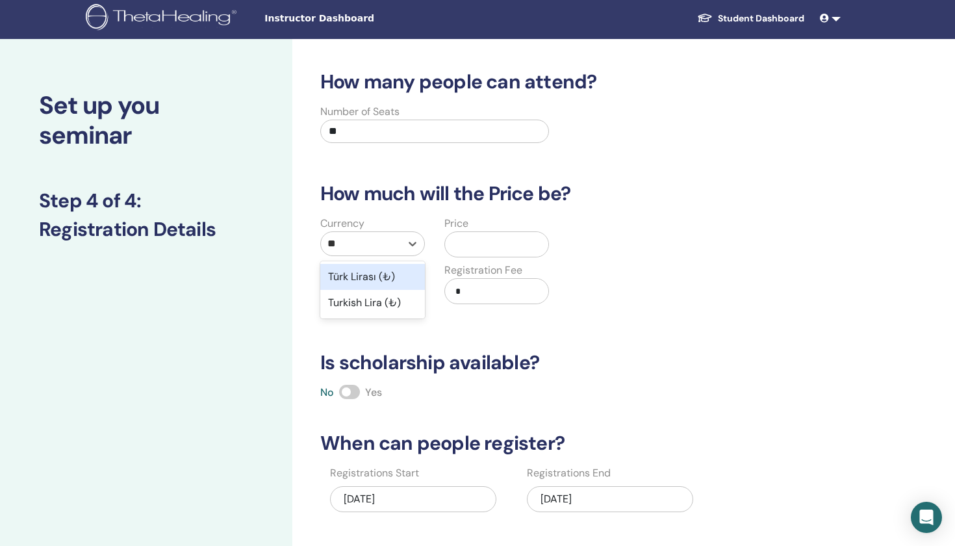
click at [367, 285] on div "Türk Lirası (₺)" at bounding box center [372, 277] width 105 height 26
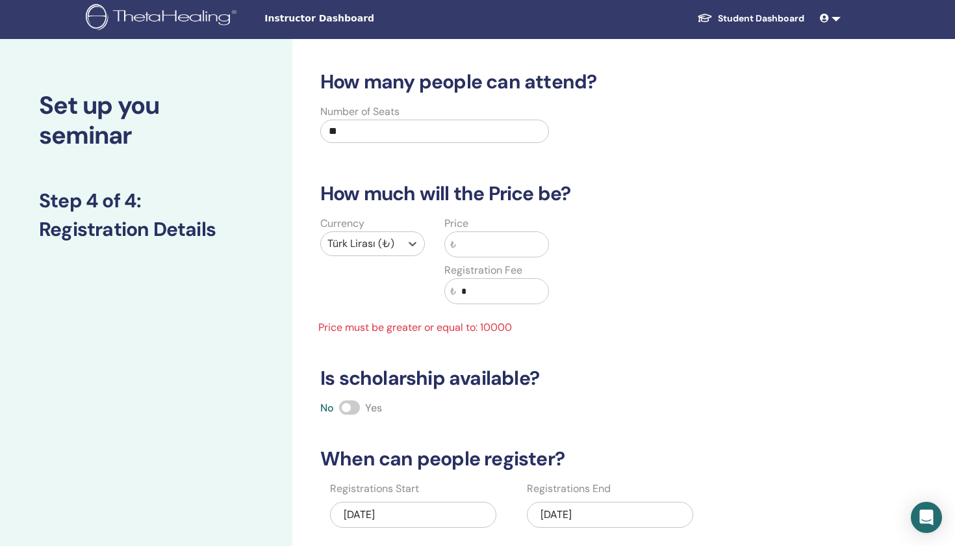
click at [476, 244] on input "text" at bounding box center [502, 244] width 92 height 25
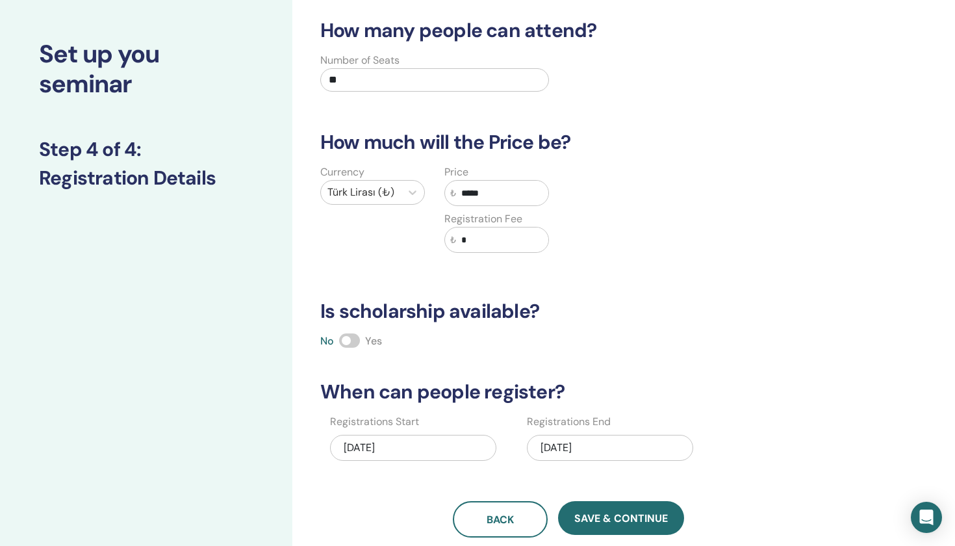
scroll to position [94, 0]
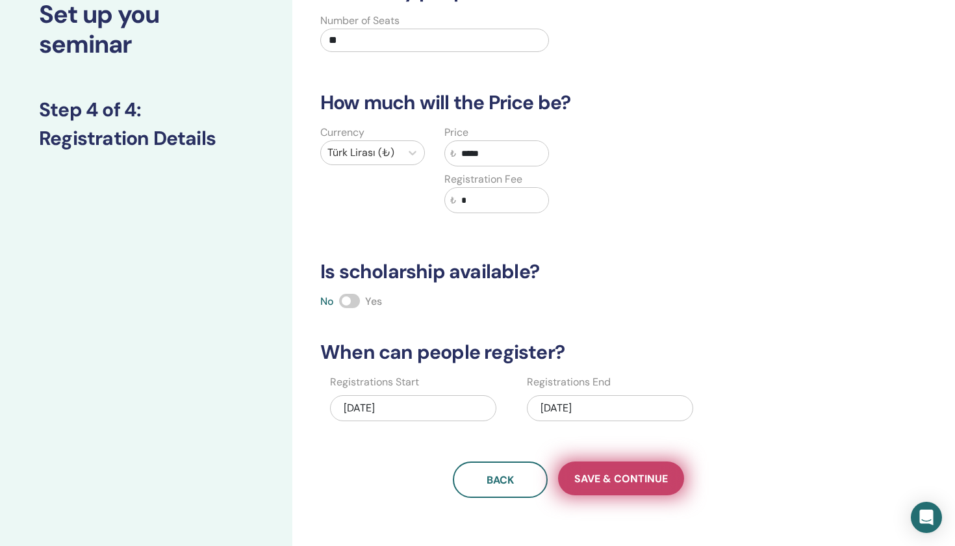
type input "*****"
click at [598, 475] on span "Save & Continue" at bounding box center [621, 479] width 94 height 14
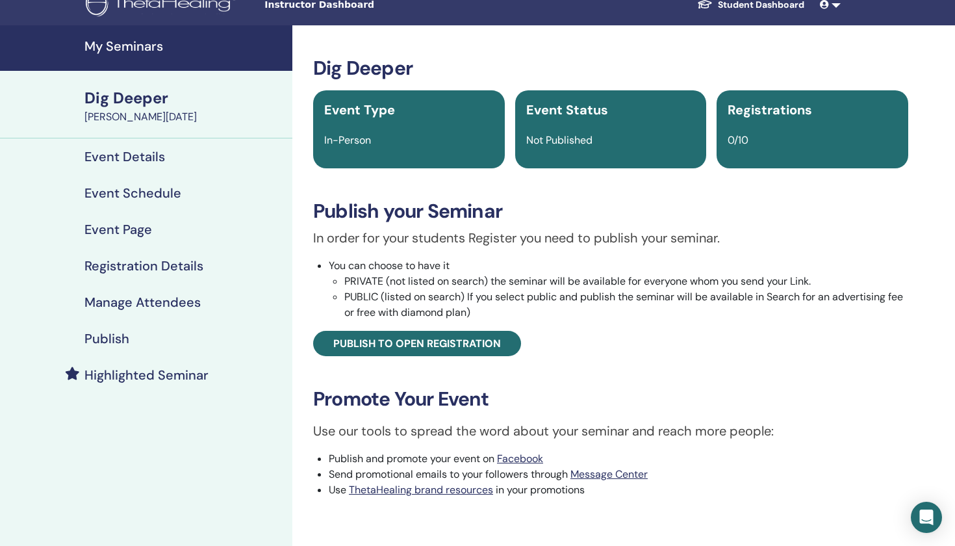
scroll to position [35, 0]
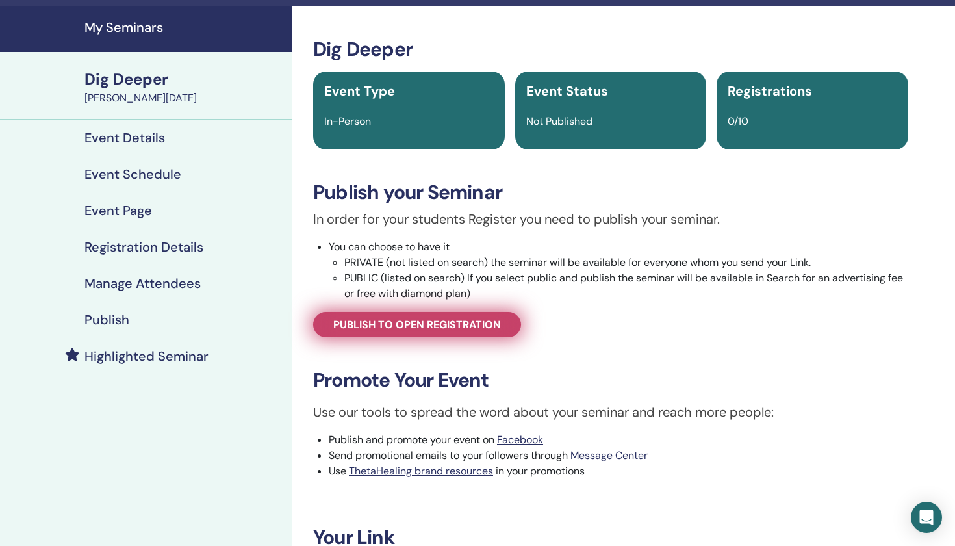
click at [468, 328] on span "Publish to open registration" at bounding box center [417, 325] width 168 height 14
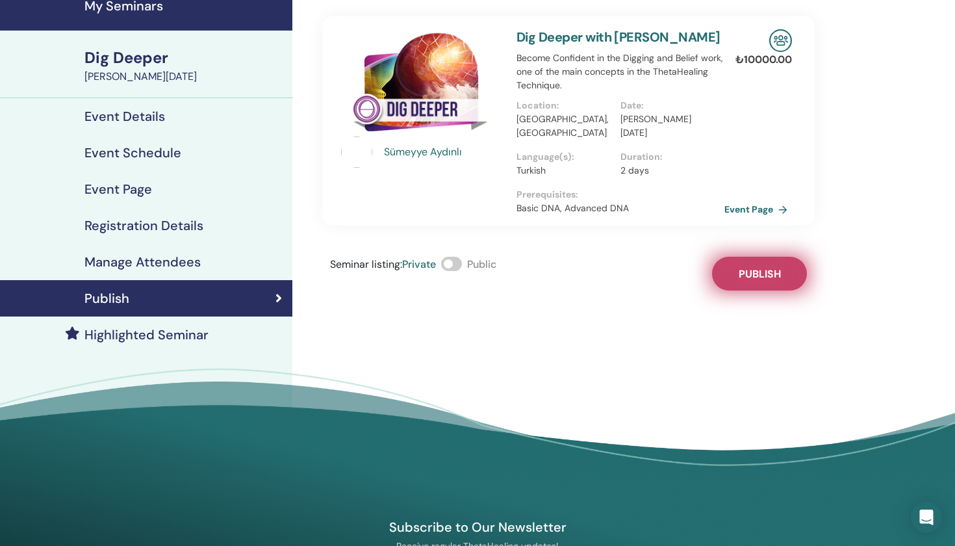
scroll to position [57, 0]
click at [758, 266] on span "Publish" at bounding box center [760, 273] width 42 height 14
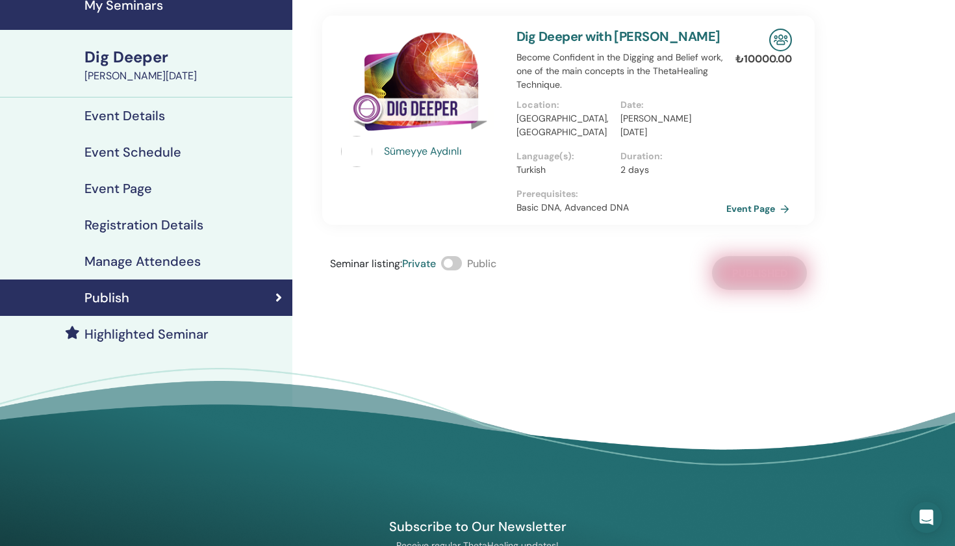
click at [739, 199] on link "Event Page" at bounding box center [760, 208] width 68 height 19
click at [765, 199] on link "Event Page" at bounding box center [760, 208] width 68 height 19
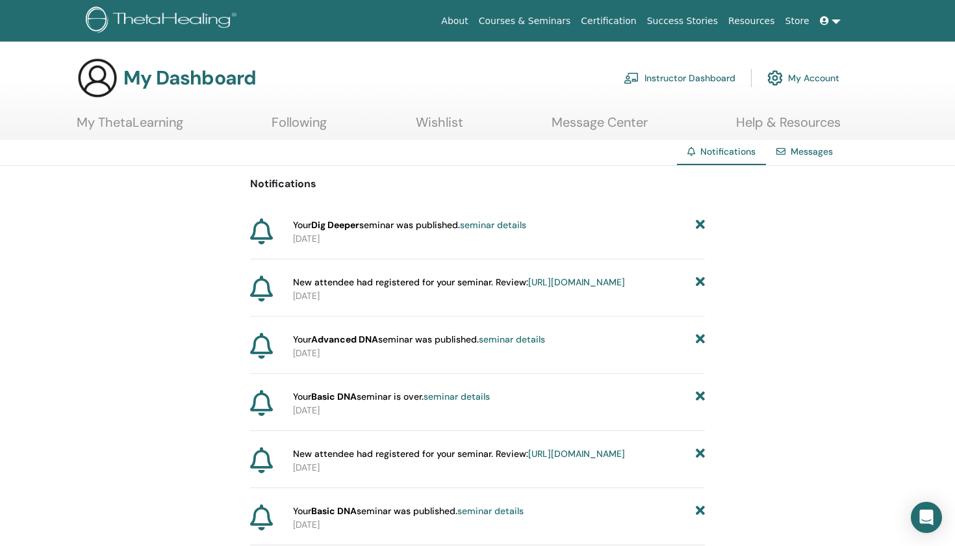
click at [723, 70] on link "Instructor Dashboard" at bounding box center [680, 78] width 112 height 29
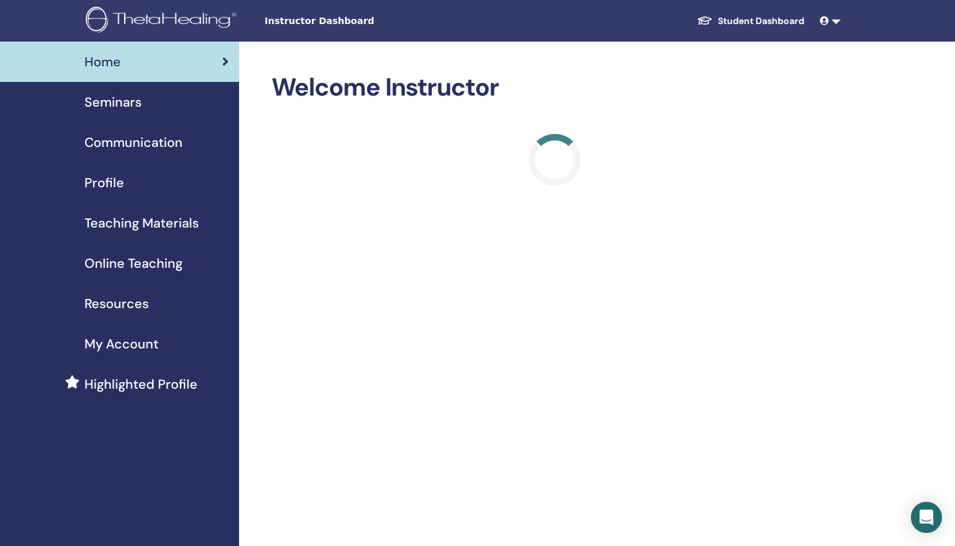
click at [151, 93] on div "Seminars" at bounding box center [119, 101] width 218 height 19
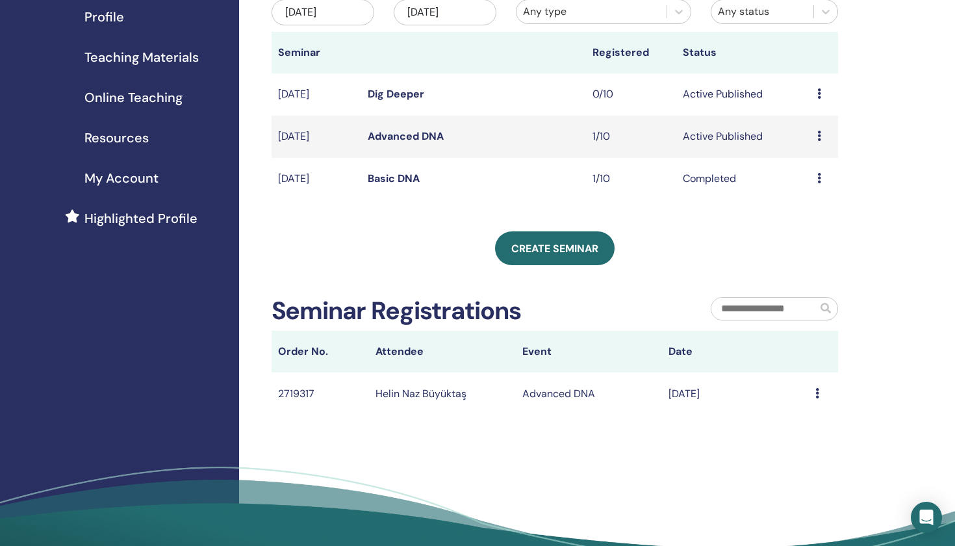
scroll to position [168, 0]
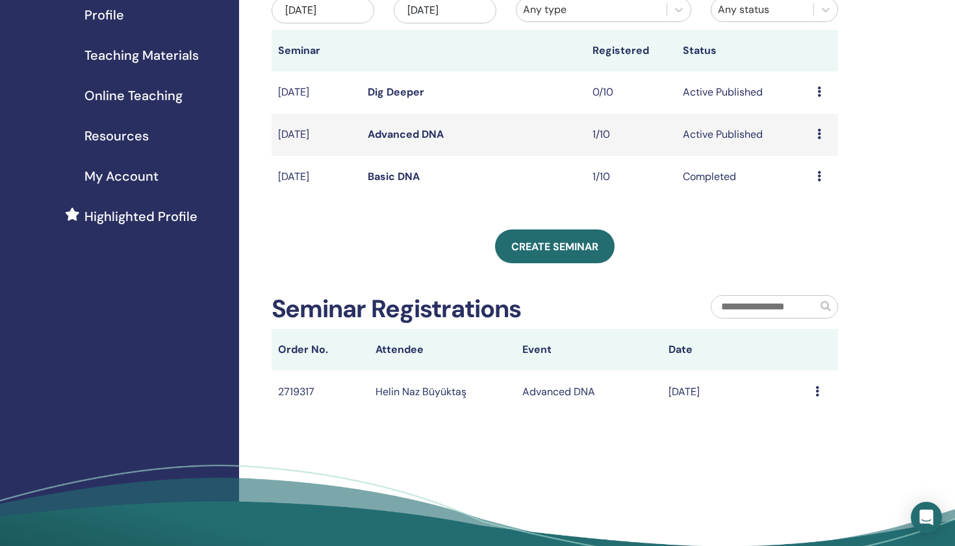
click at [812, 390] on td "Message" at bounding box center [823, 391] width 29 height 42
click at [815, 390] on icon at bounding box center [817, 391] width 4 height 10
click at [597, 361] on th "Event" at bounding box center [589, 350] width 147 height 42
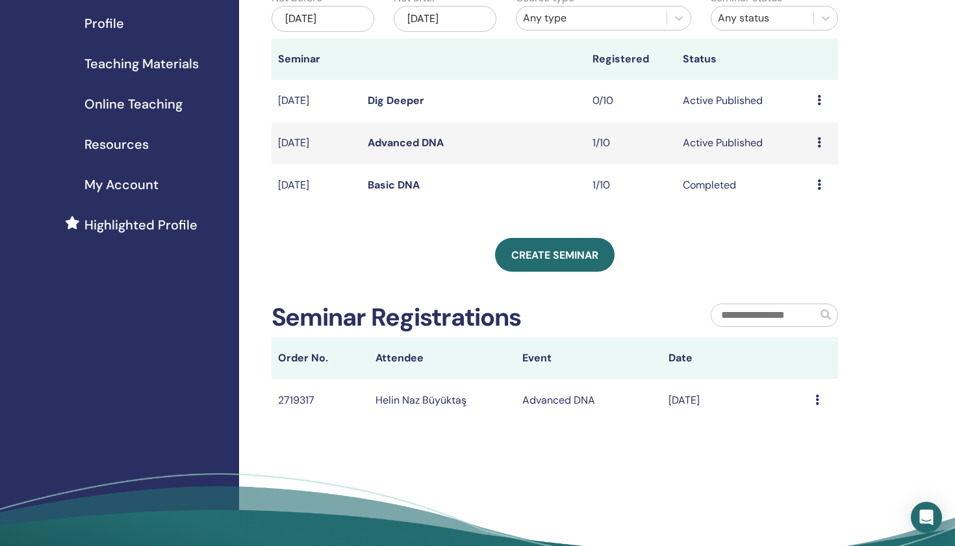
click at [825, 138] on div "Preview Edit Attendees Cancel" at bounding box center [824, 143] width 14 height 16
click at [814, 186] on link "Attendees" at bounding box center [817, 188] width 49 height 14
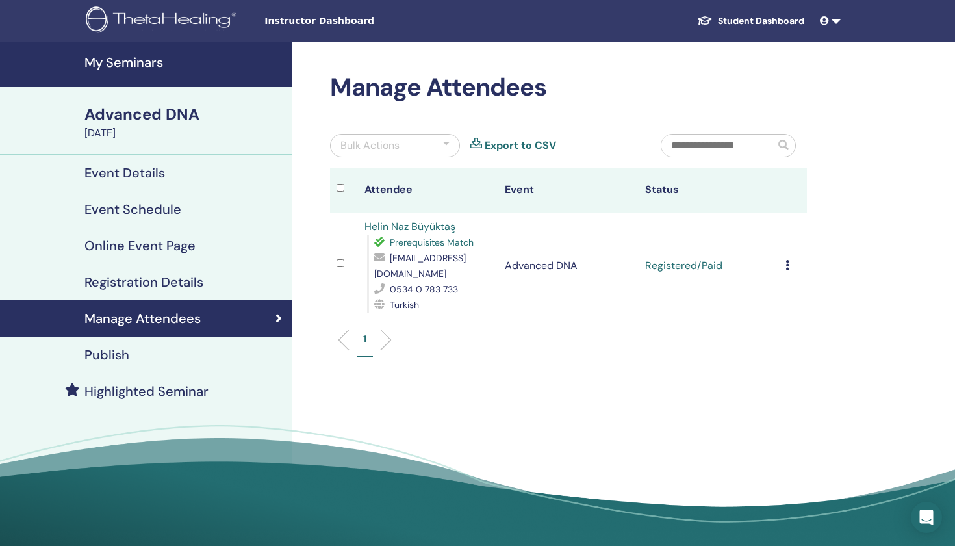
click at [787, 265] on div "Cancel Registration Do not auto-certify Mark as Paid Mark as Unpaid Mark as Abs…" at bounding box center [793, 266] width 15 height 16
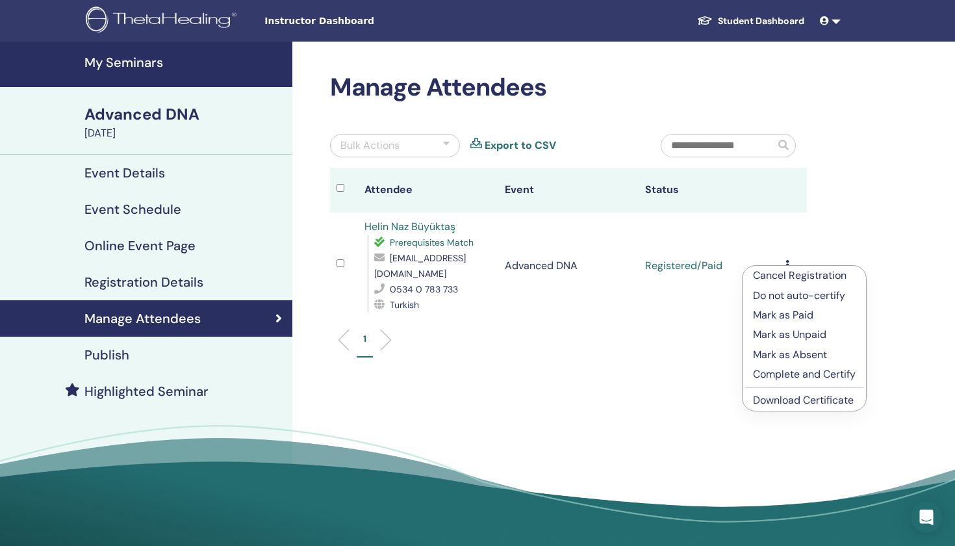
click at [799, 377] on p "Complete and Certify" at bounding box center [804, 374] width 103 height 16
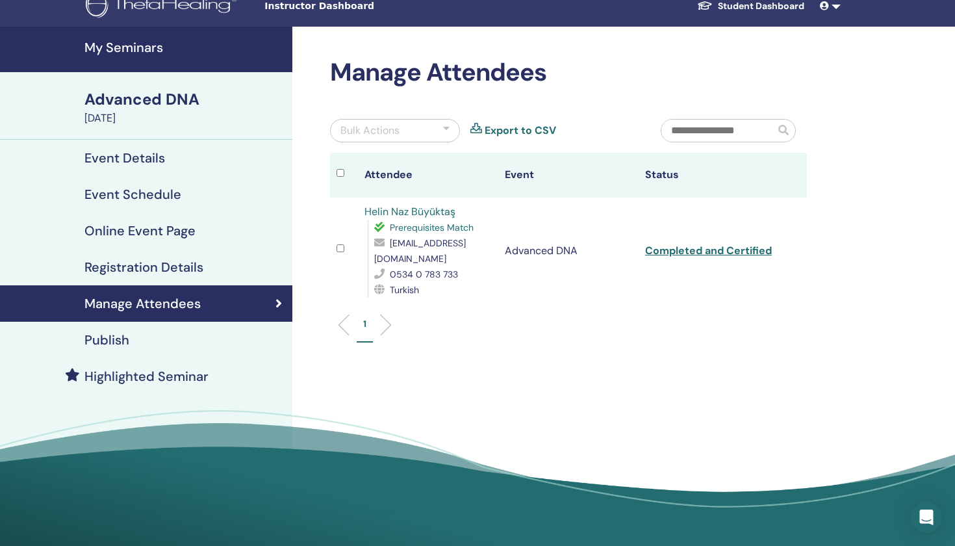
scroll to position [17, 0]
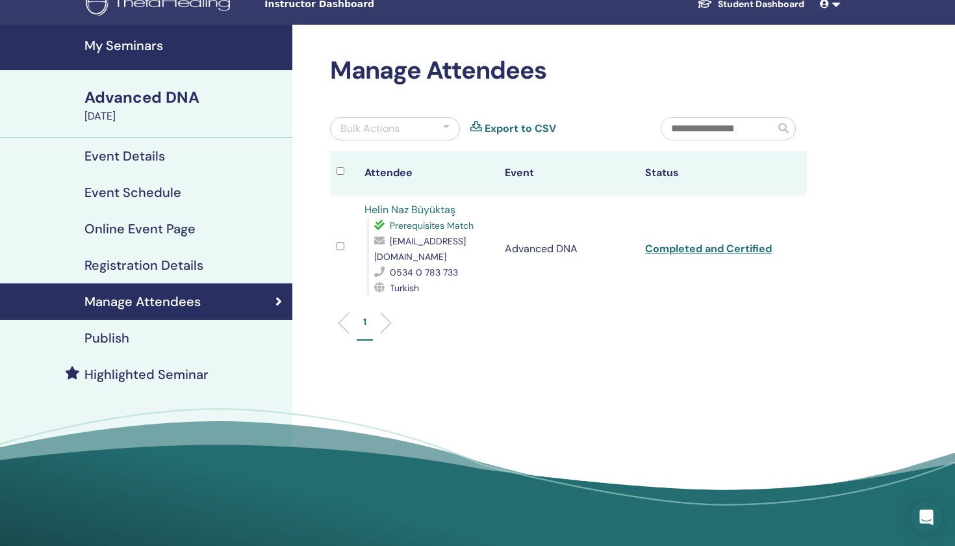
click at [430, 207] on link "Helin Naz Büyüktaş" at bounding box center [410, 210] width 91 height 14
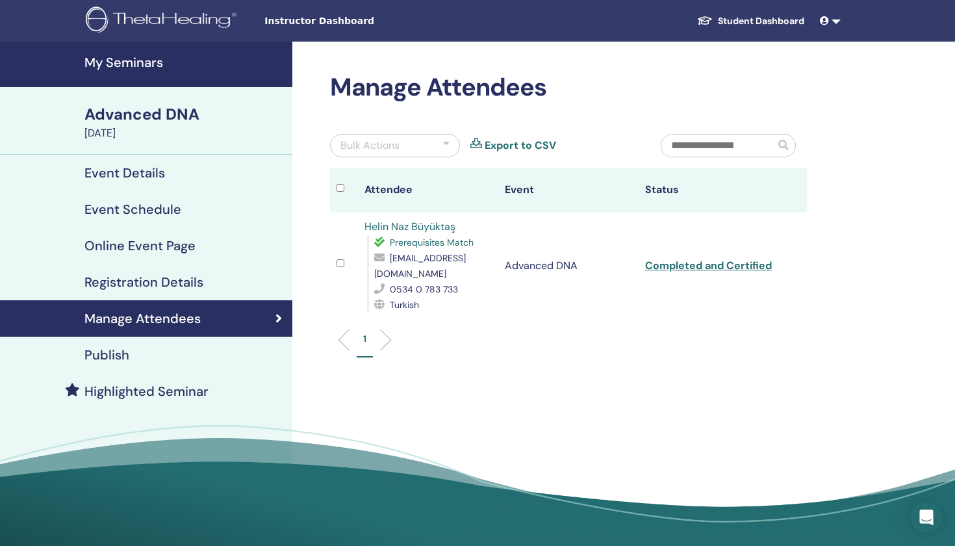
scroll to position [0, 0]
click at [829, 14] on link at bounding box center [830, 21] width 31 height 24
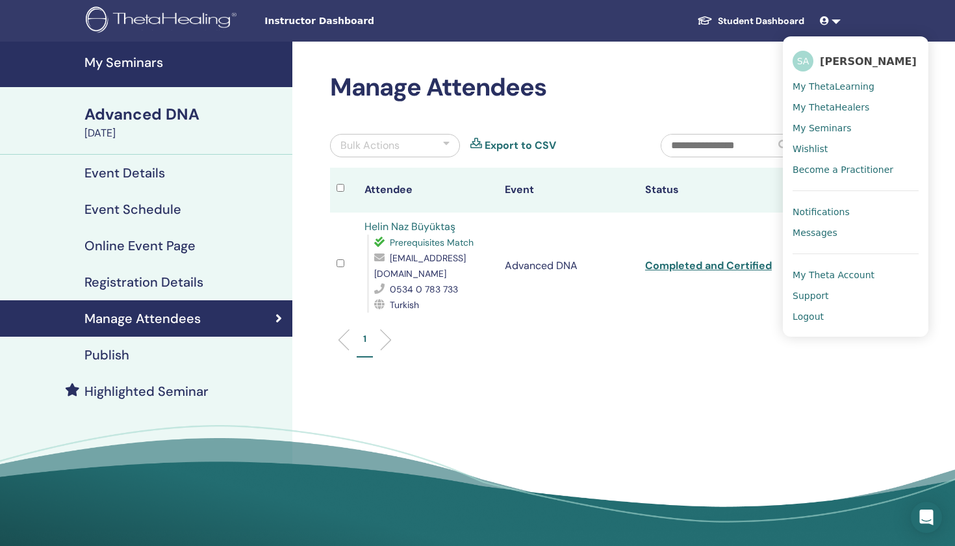
click at [813, 321] on span "Logout" at bounding box center [808, 317] width 31 height 12
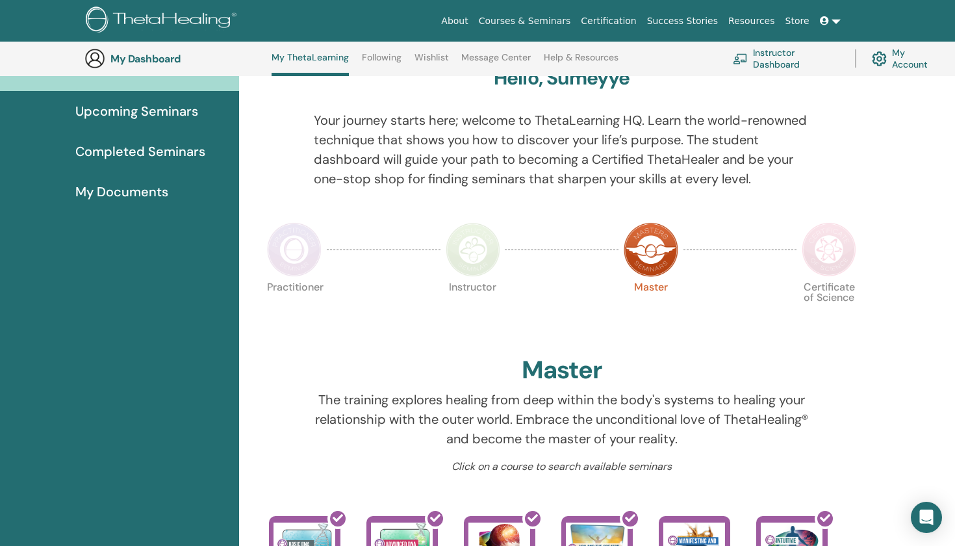
scroll to position [96, 0]
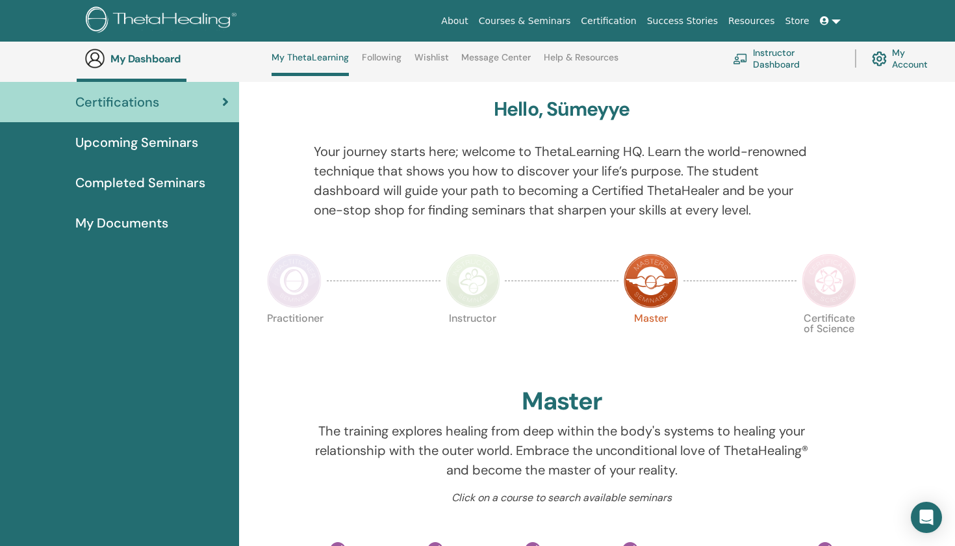
click at [169, 145] on span "Upcoming Seminars" at bounding box center [136, 142] width 123 height 19
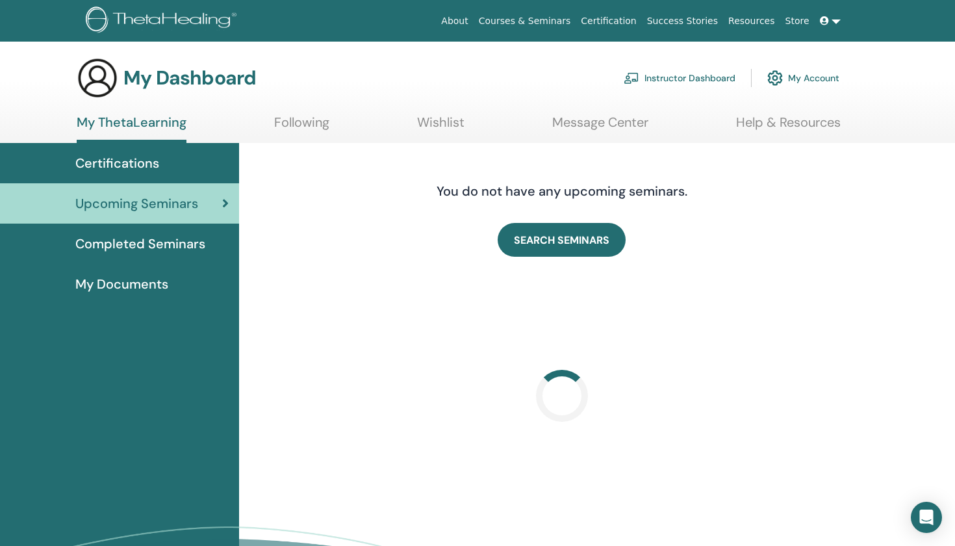
click at [178, 251] on span "Completed Seminars" at bounding box center [140, 243] width 130 height 19
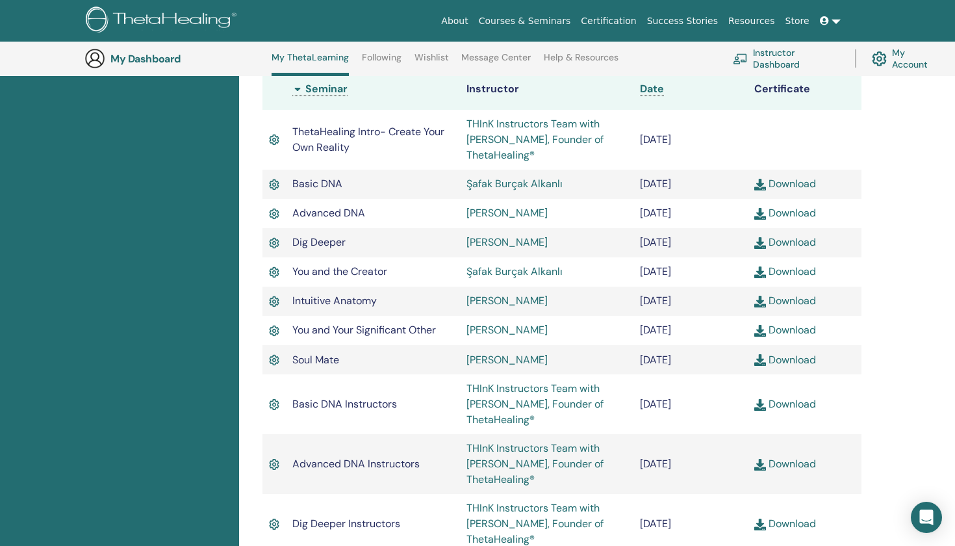
scroll to position [340, 0]
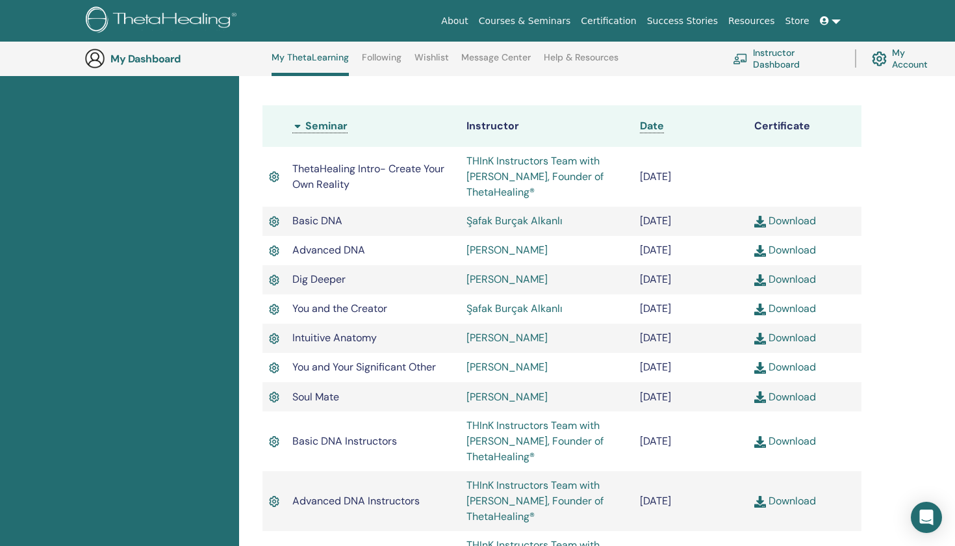
click at [785, 66] on link "Instructor Dashboard" at bounding box center [786, 58] width 107 height 29
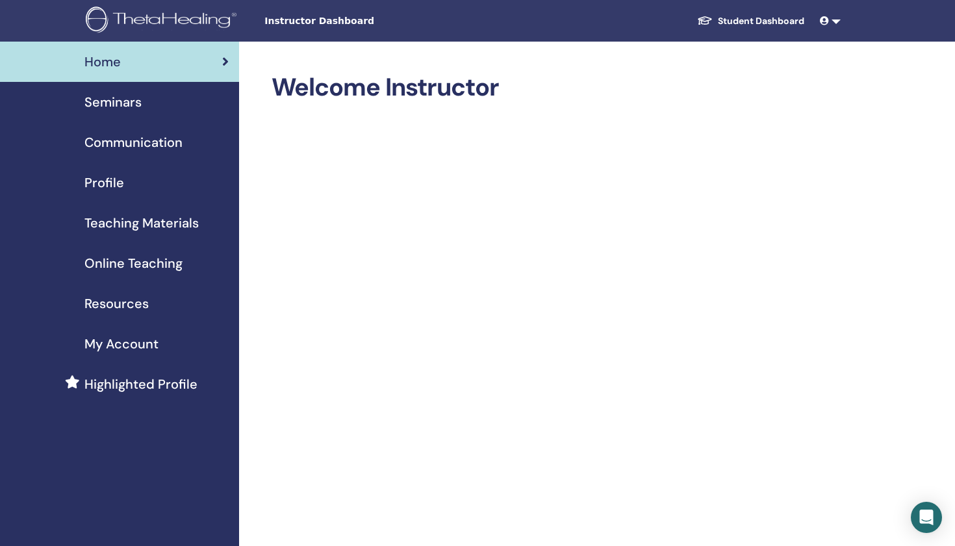
click at [781, 25] on link "Student Dashboard" at bounding box center [751, 21] width 128 height 24
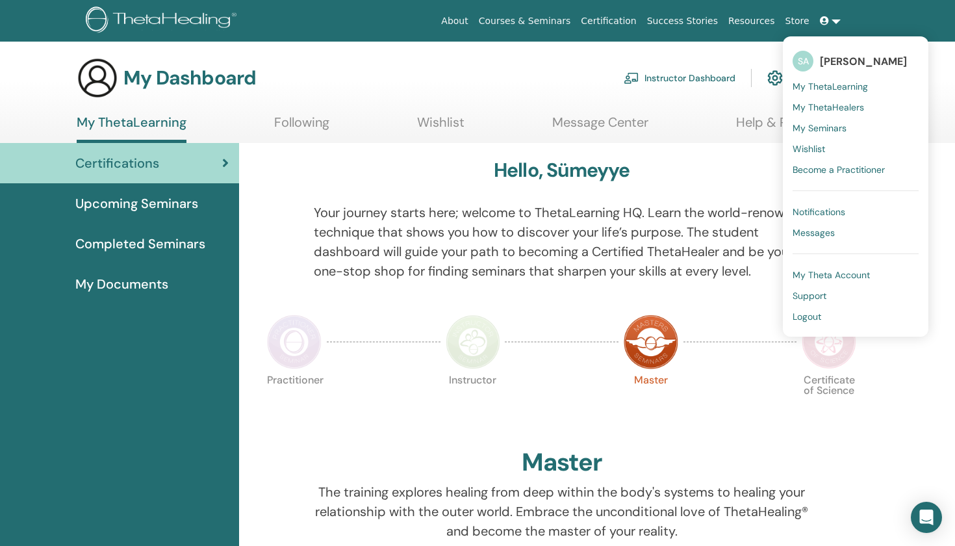
click at [832, 106] on span "My ThetaHealers" at bounding box center [828, 107] width 71 height 12
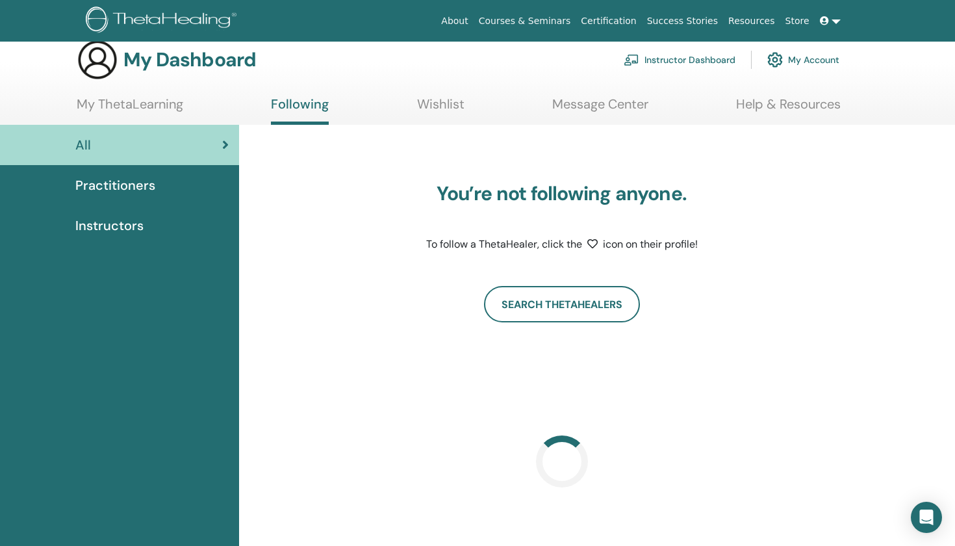
scroll to position [20, 0]
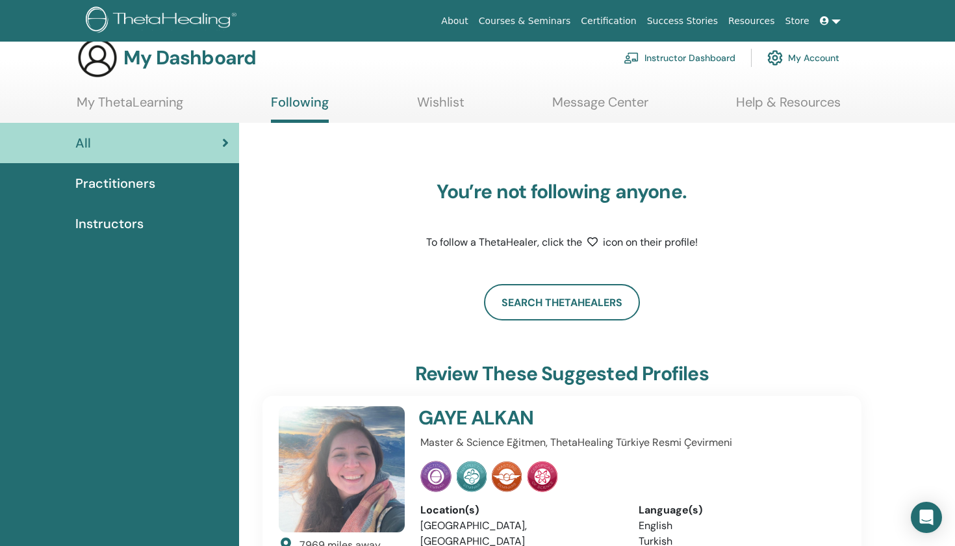
click at [450, 96] on link "Wishlist" at bounding box center [440, 106] width 47 height 25
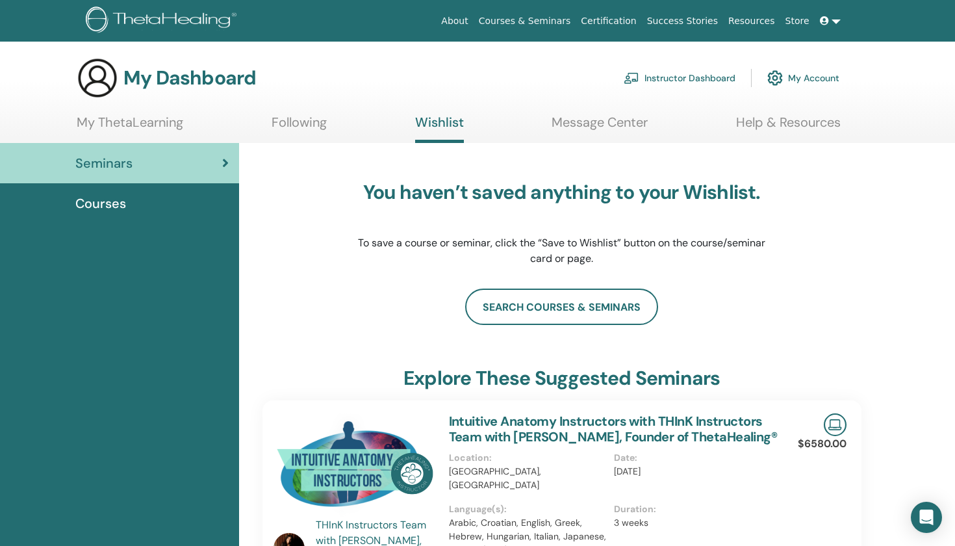
click at [317, 128] on link "Following" at bounding box center [299, 126] width 55 height 25
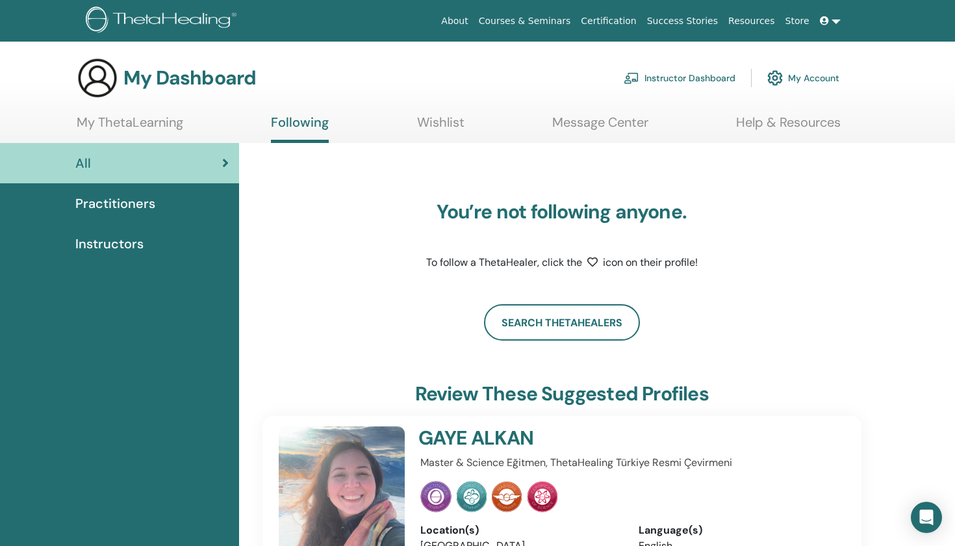
click at [121, 246] on span "Instructors" at bounding box center [109, 243] width 68 height 19
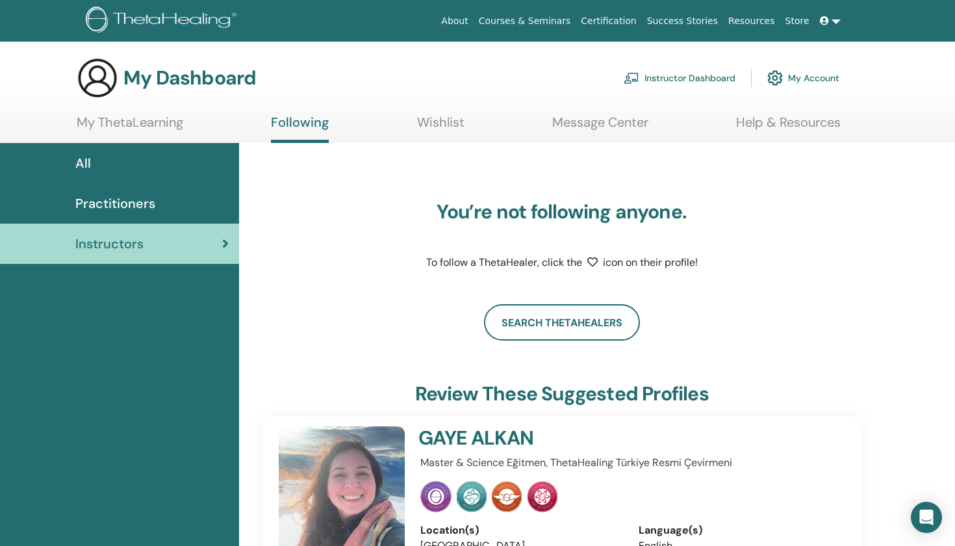
click at [133, 199] on span "Practitioners" at bounding box center [115, 203] width 80 height 19
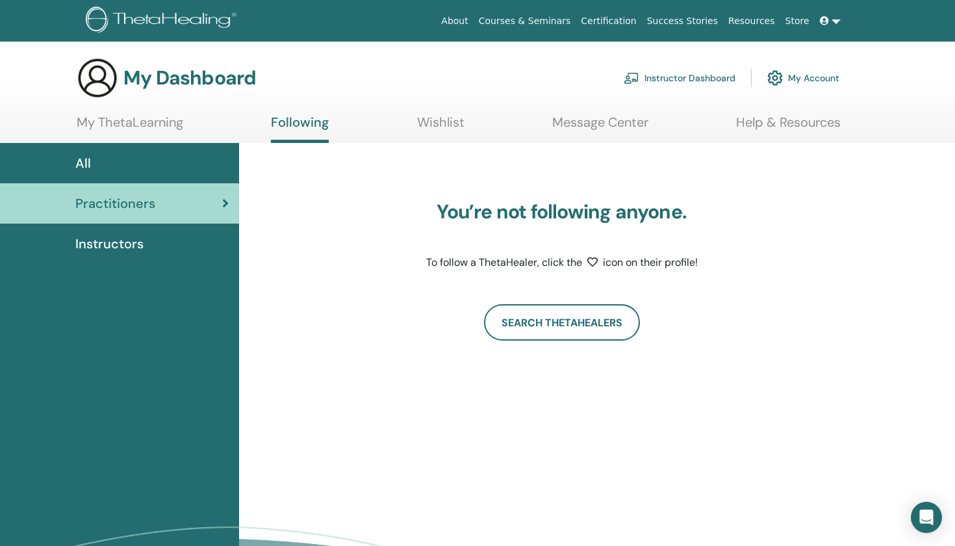
click at [830, 18] on span at bounding box center [826, 21] width 12 height 10
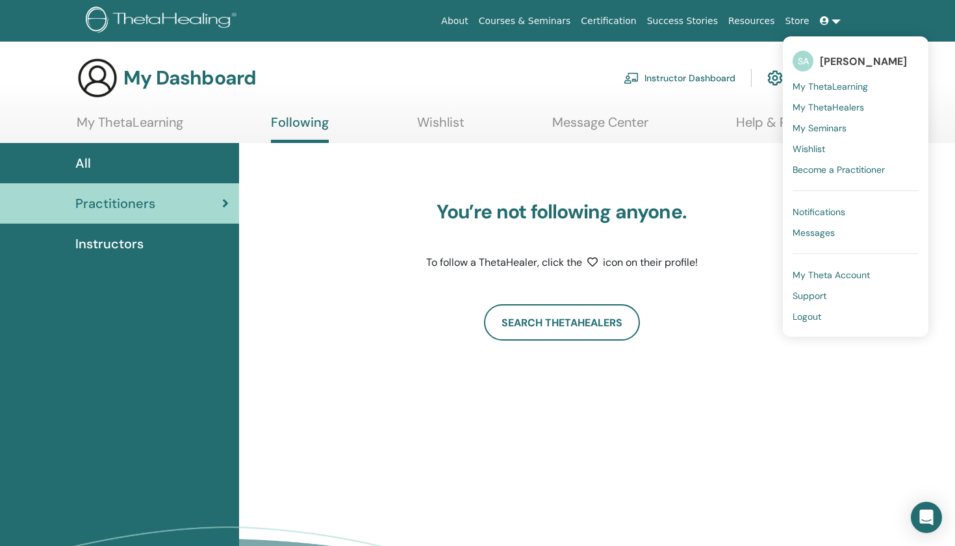
click at [804, 59] on span "SA" at bounding box center [803, 61] width 21 height 21
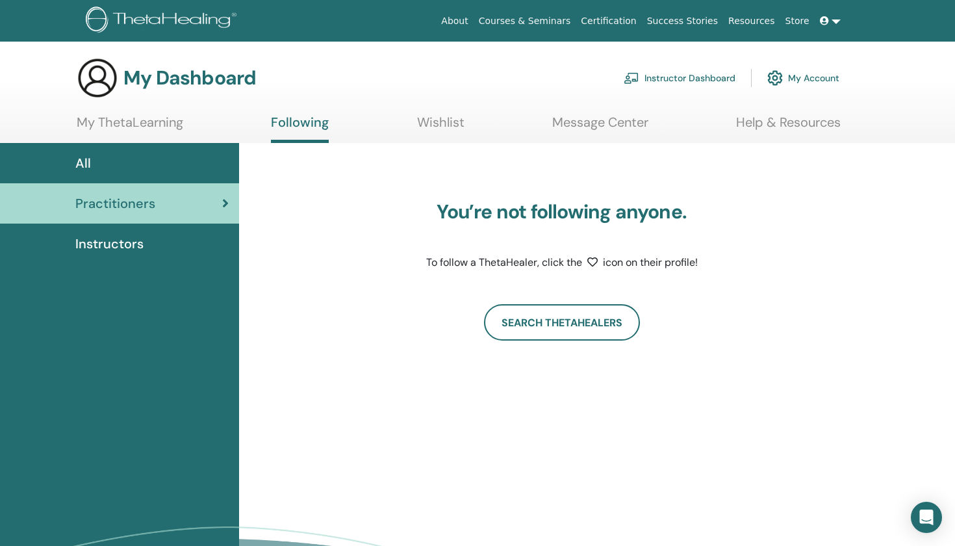
click at [820, 25] on icon at bounding box center [824, 20] width 9 height 9
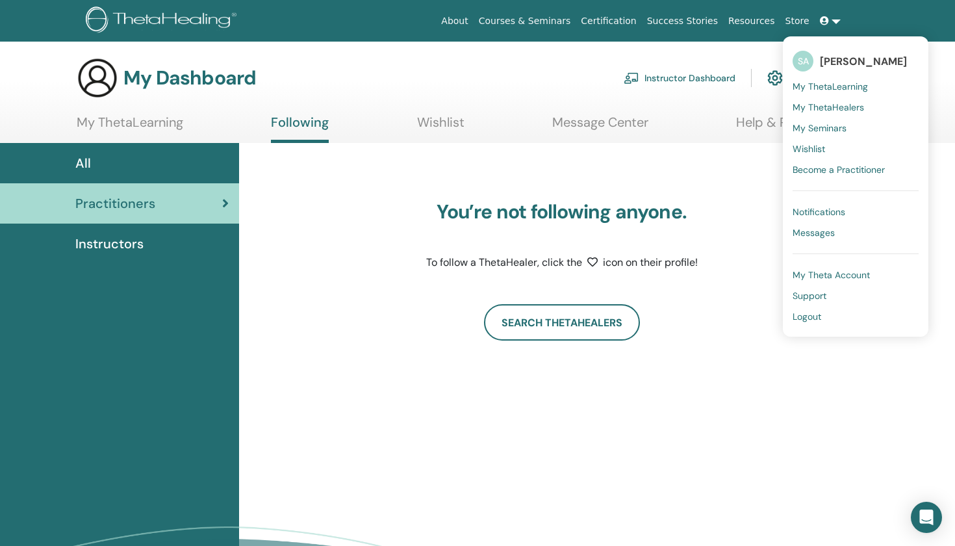
click at [841, 58] on span "[PERSON_NAME]" at bounding box center [863, 62] width 87 height 14
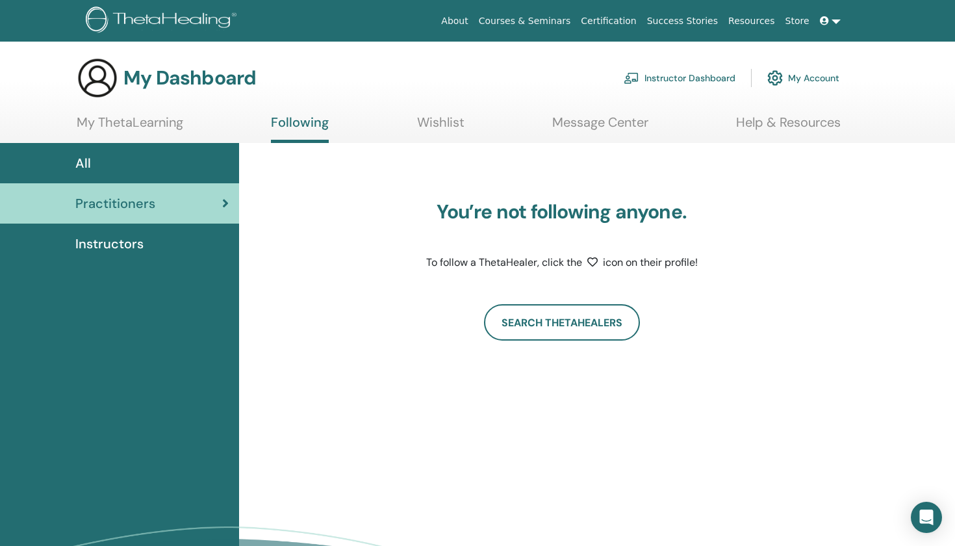
click at [217, 86] on h3 "My Dashboard" at bounding box center [189, 77] width 133 height 23
click at [107, 75] on img at bounding box center [98, 78] width 42 height 42
click at [824, 21] on icon at bounding box center [824, 20] width 9 height 9
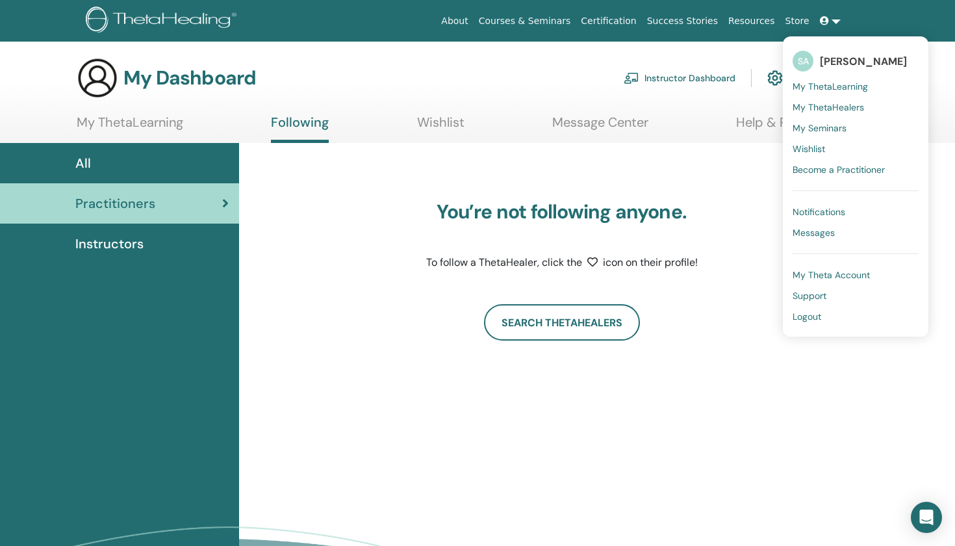
click at [832, 279] on span "My Theta Account" at bounding box center [831, 275] width 77 height 12
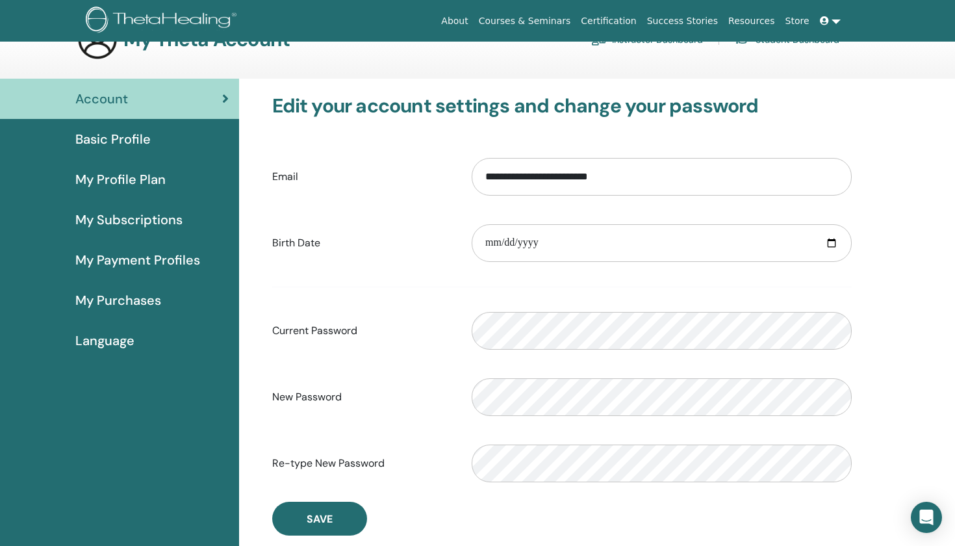
scroll to position [7, 0]
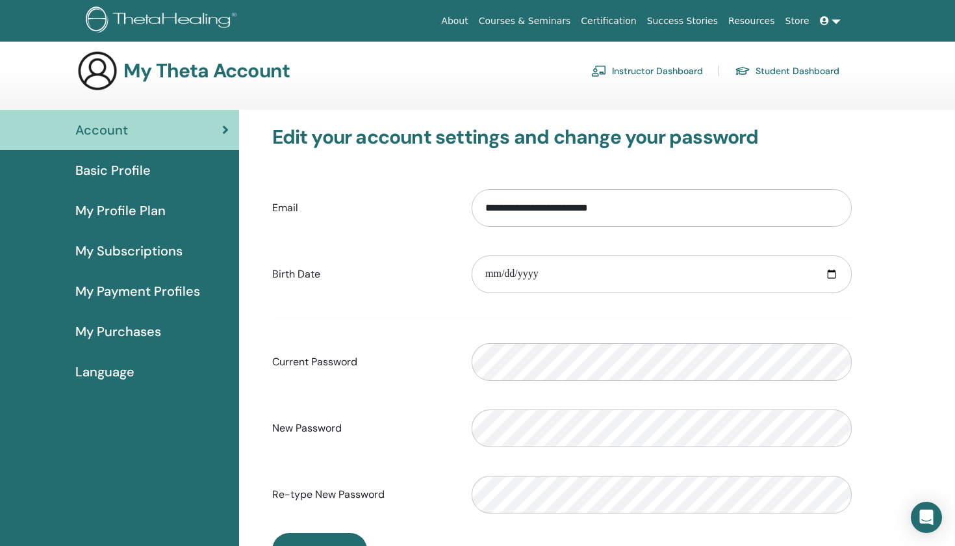
click at [146, 179] on span "Basic Profile" at bounding box center [112, 169] width 75 height 19
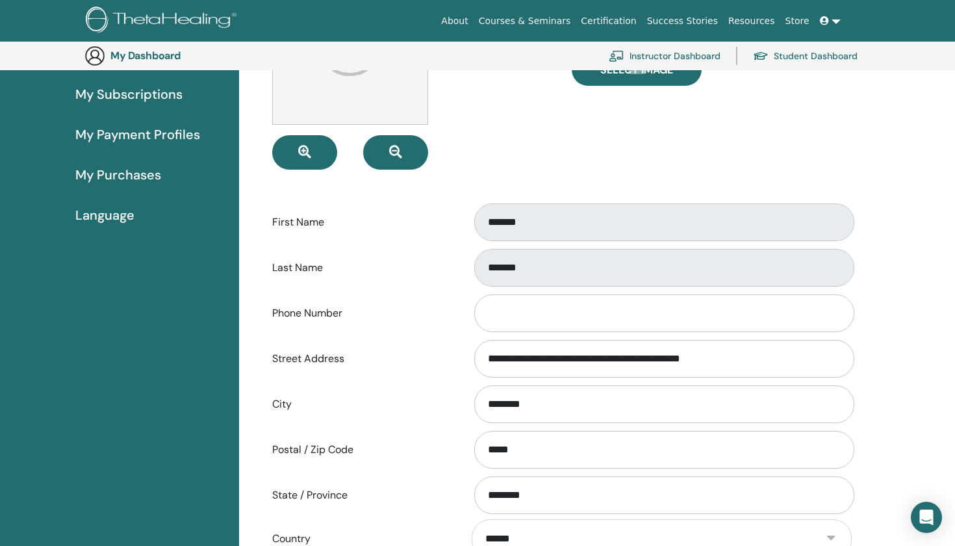
scroll to position [227, 0]
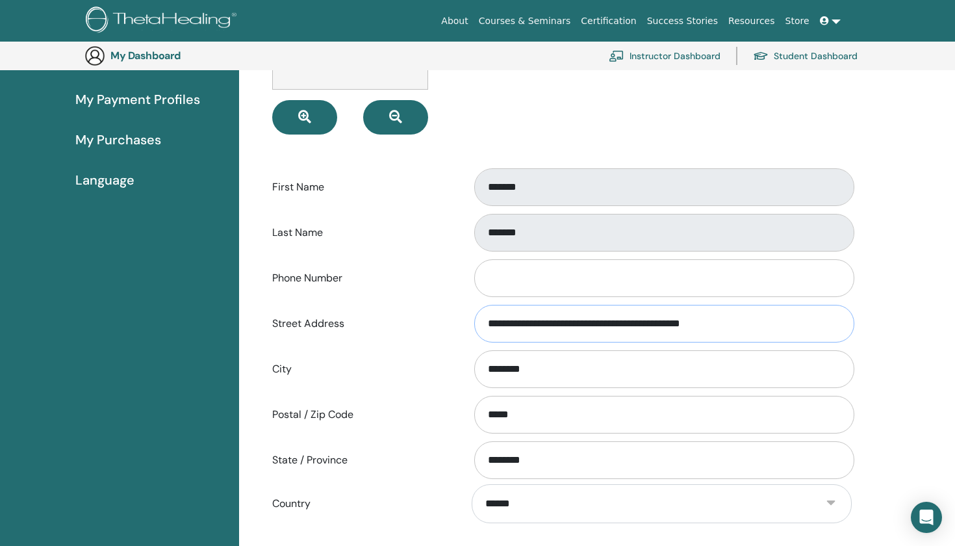
drag, startPoint x: 719, startPoint y: 328, endPoint x: 452, endPoint y: 322, distance: 267.1
click at [452, 322] on div "**********" at bounding box center [563, 323] width 600 height 43
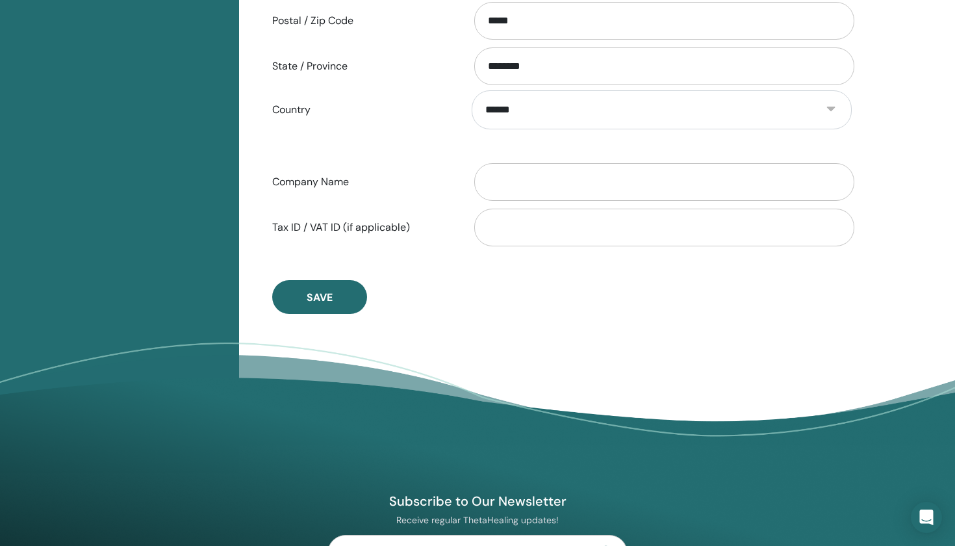
scroll to position [622, 0]
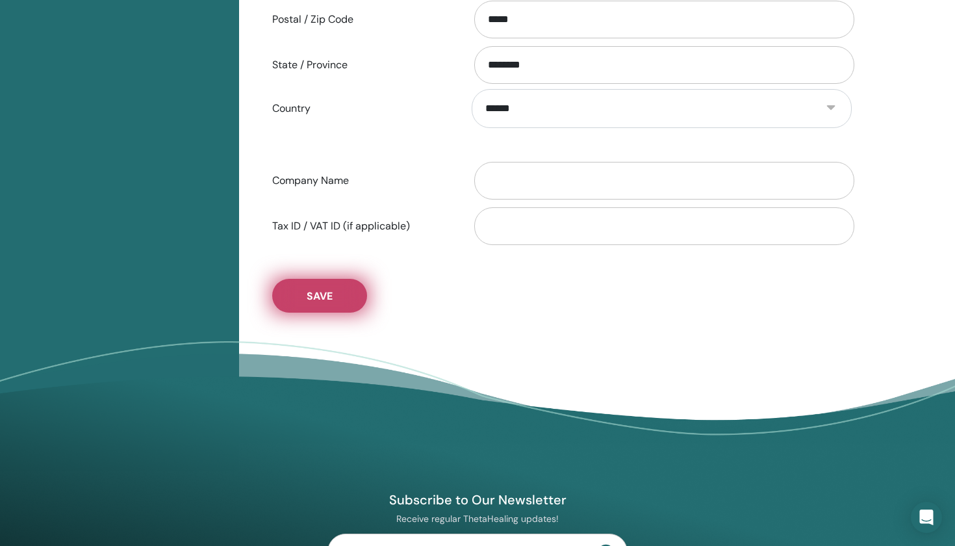
click at [330, 296] on span "Save" at bounding box center [320, 296] width 26 height 14
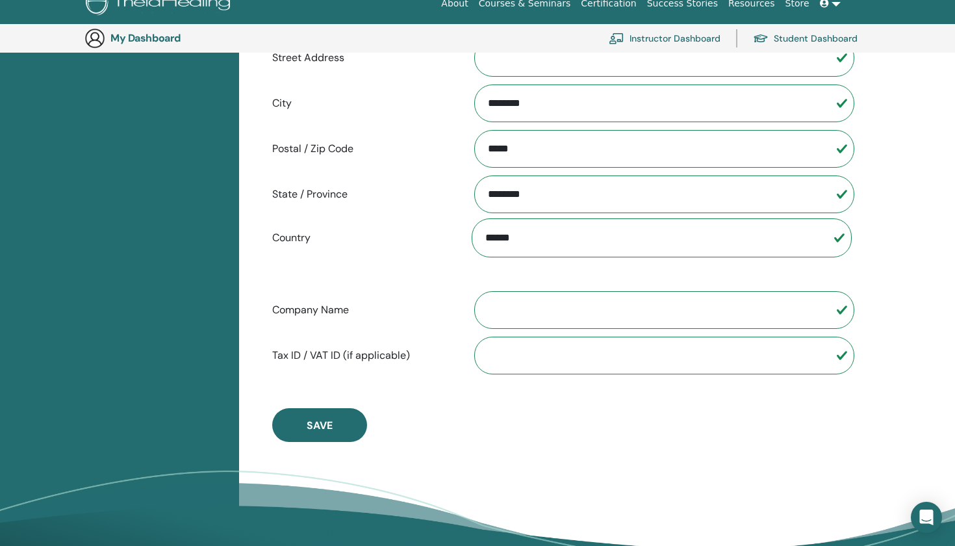
scroll to position [558, 0]
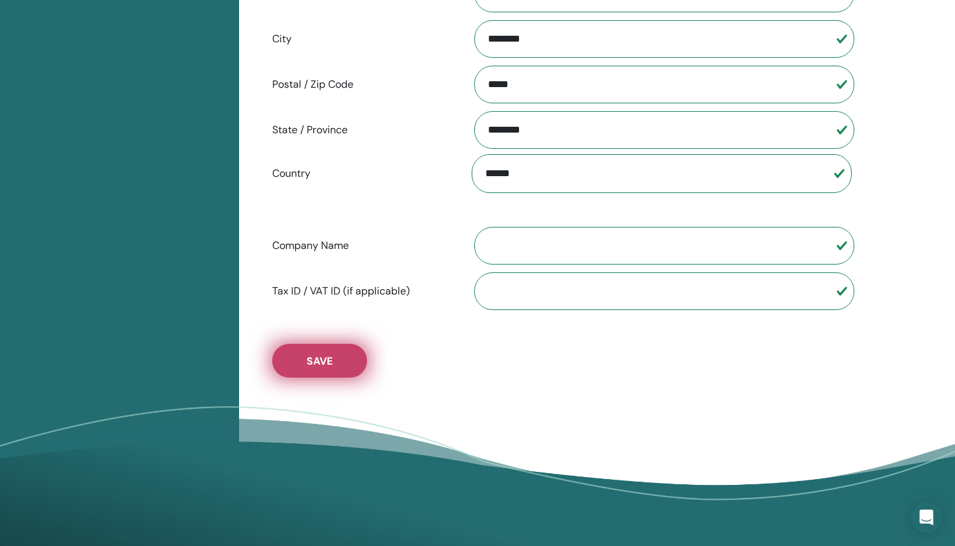
click at [318, 361] on span "Save" at bounding box center [320, 361] width 26 height 14
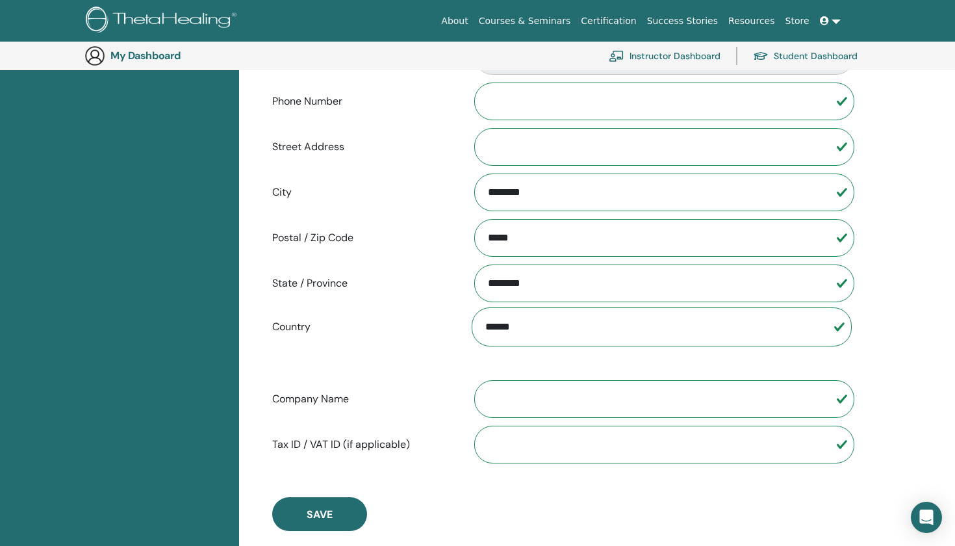
scroll to position [313, 0]
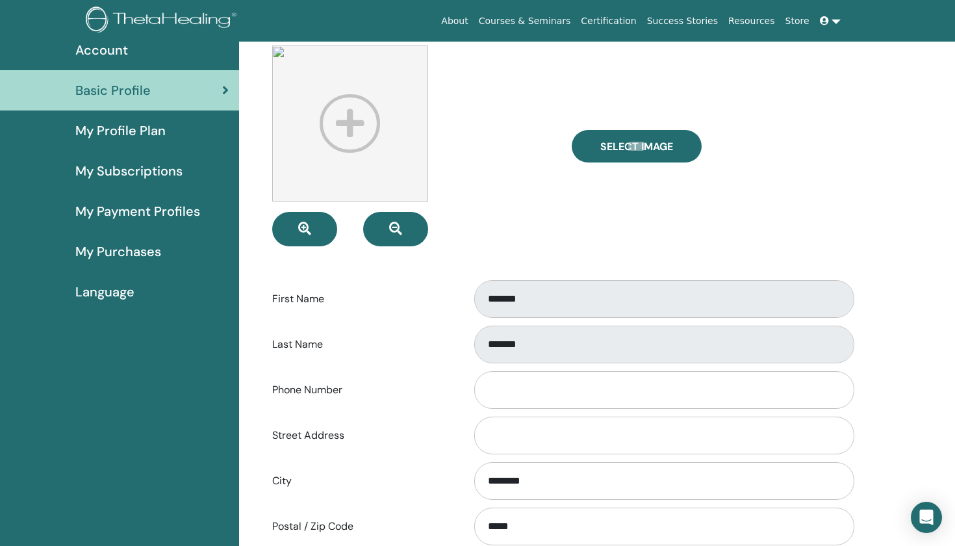
scroll to position [83, 0]
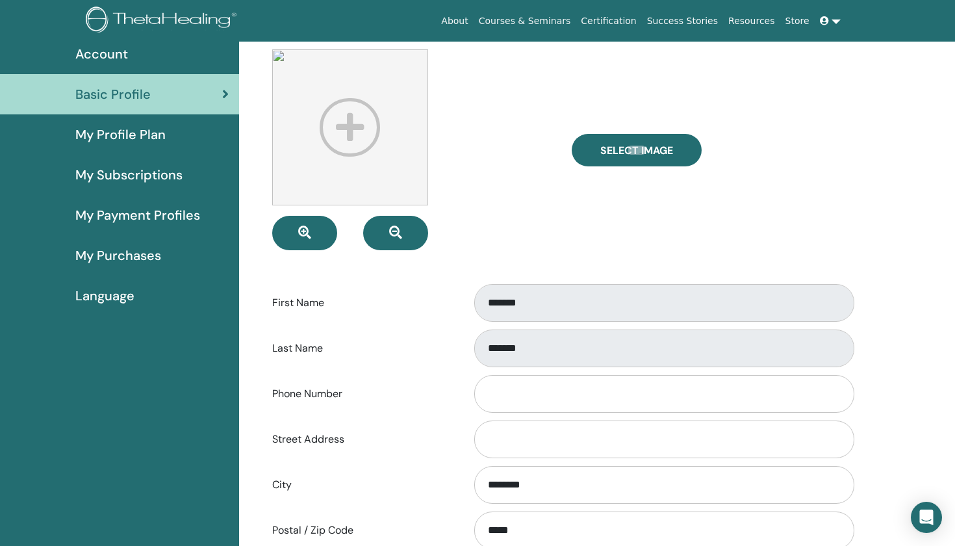
click at [140, 121] on link "My Profile Plan" at bounding box center [119, 134] width 239 height 40
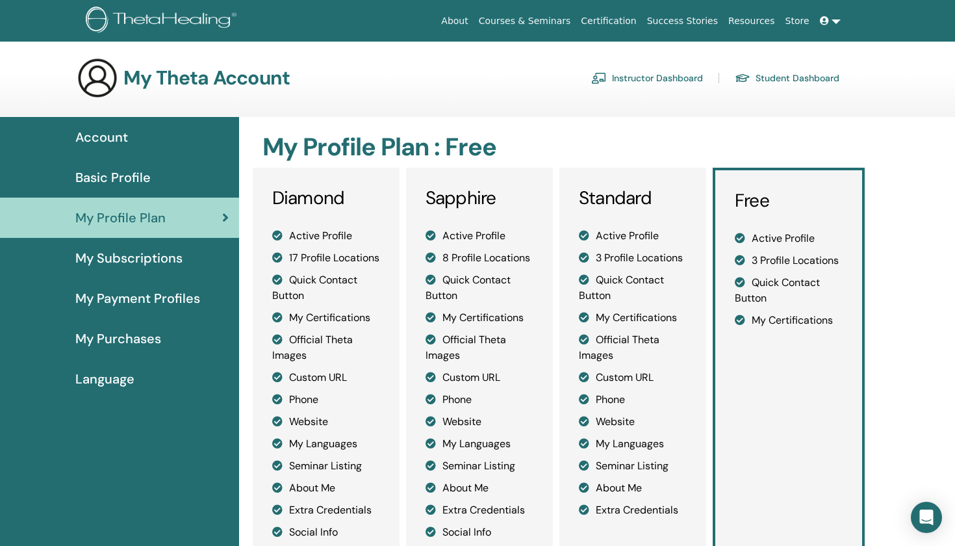
click at [179, 265] on span "My Subscriptions" at bounding box center [128, 257] width 107 height 19
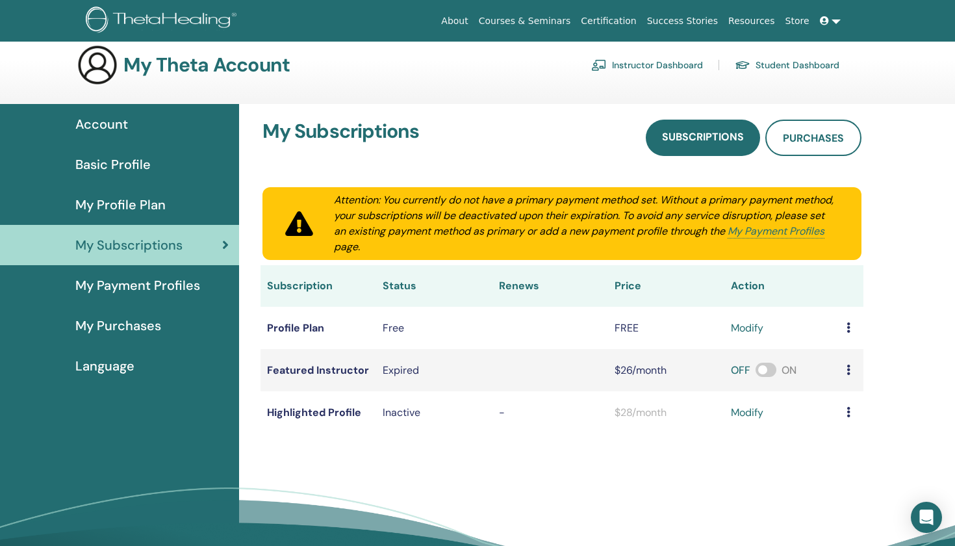
scroll to position [11, 0]
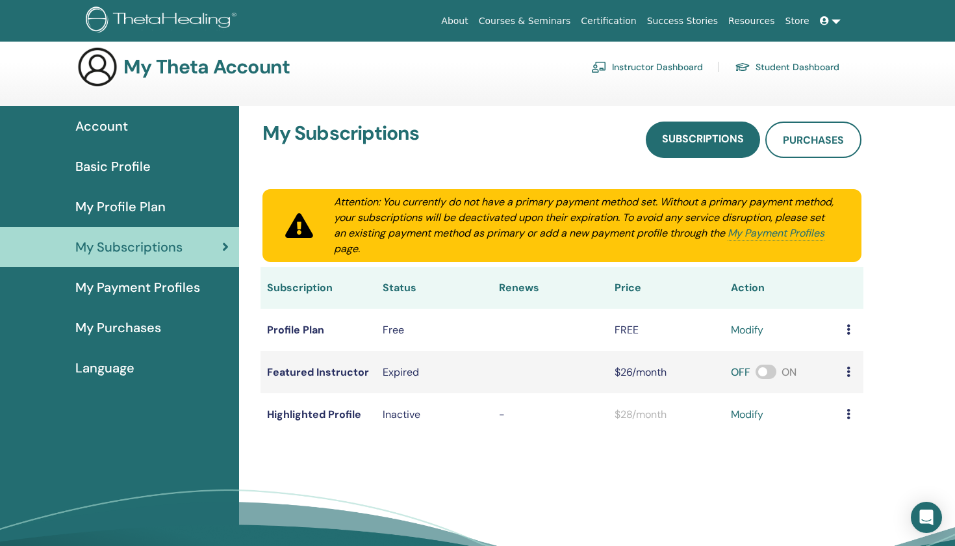
click at [177, 287] on span "My Payment Profiles" at bounding box center [137, 286] width 125 height 19
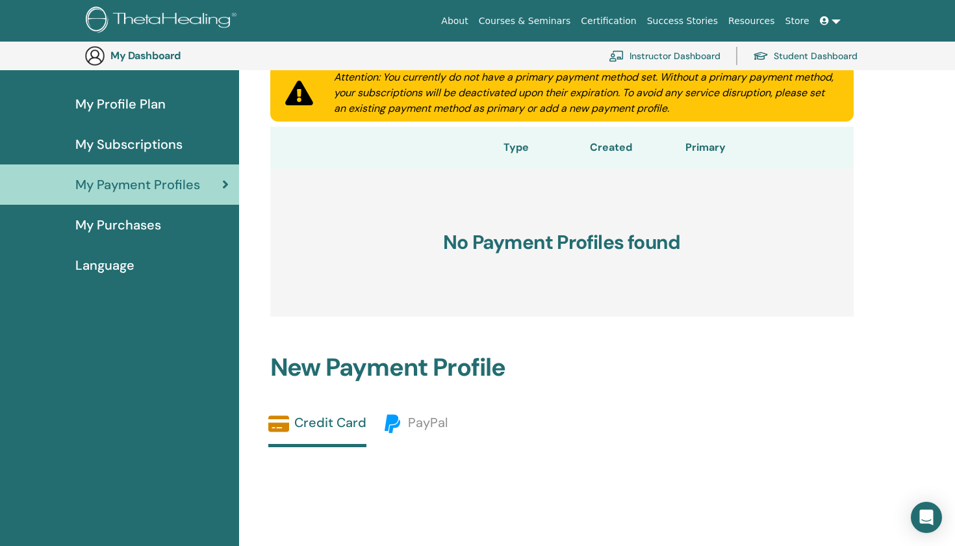
scroll to position [141, 0]
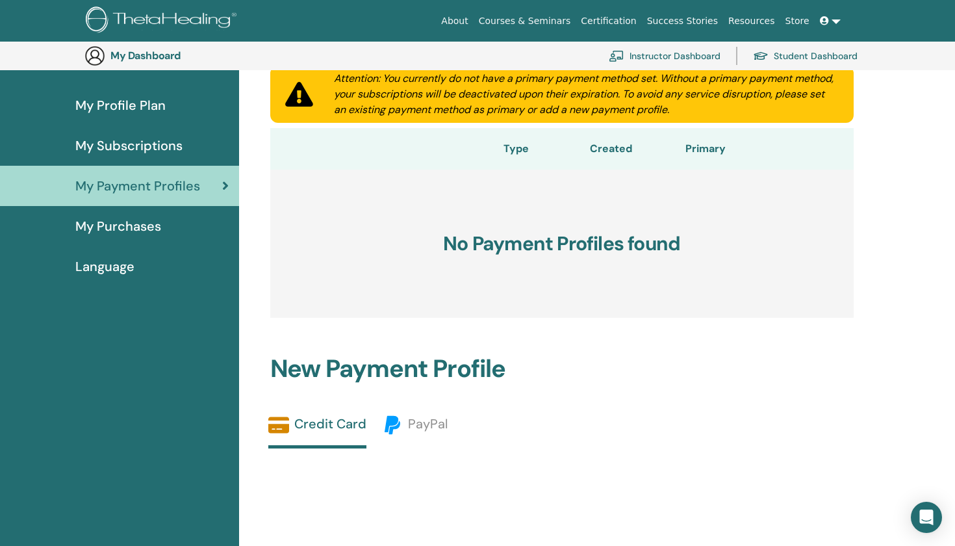
click at [128, 236] on link "My Purchases" at bounding box center [119, 226] width 239 height 40
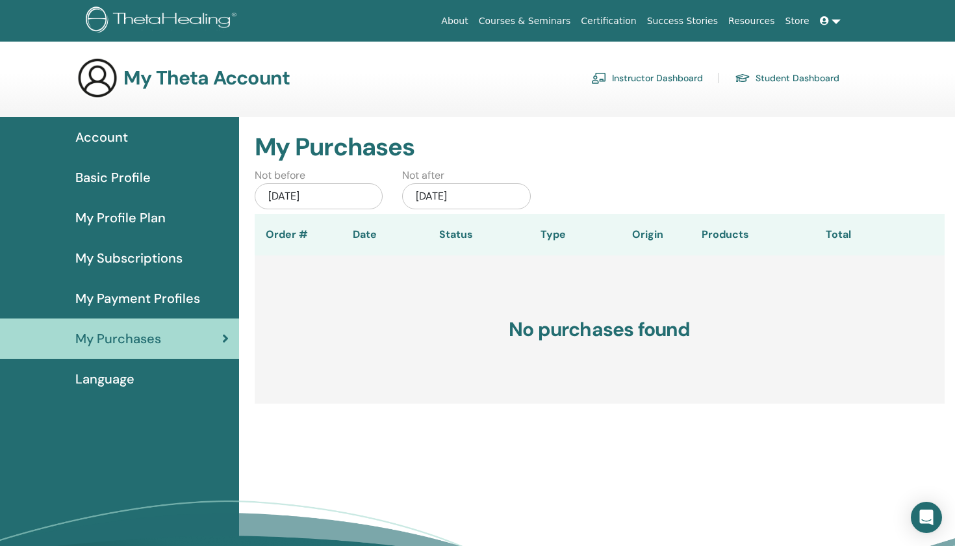
click at [114, 395] on link "Language" at bounding box center [119, 379] width 239 height 40
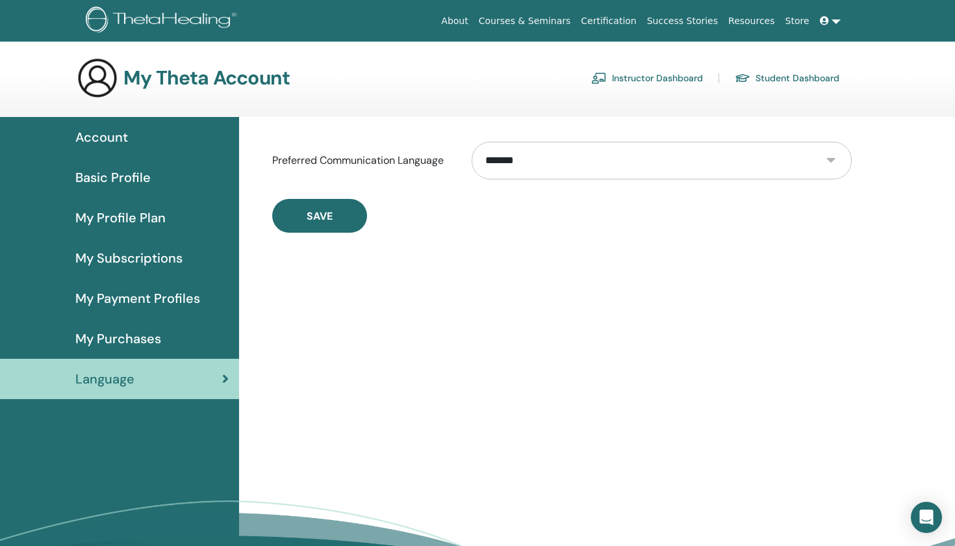
click at [133, 172] on span "Basic Profile" at bounding box center [112, 177] width 75 height 19
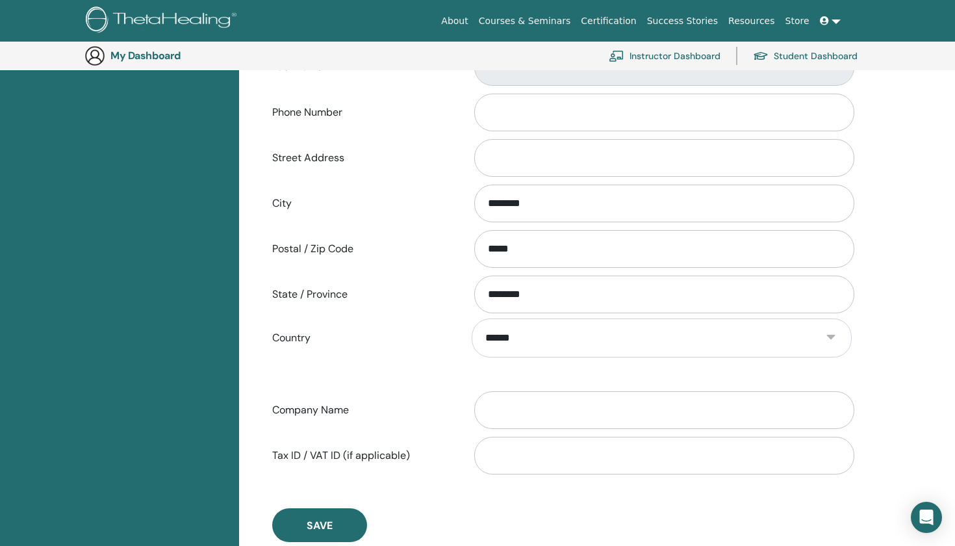
scroll to position [394, 0]
click at [518, 305] on input "********" at bounding box center [664, 293] width 380 height 38
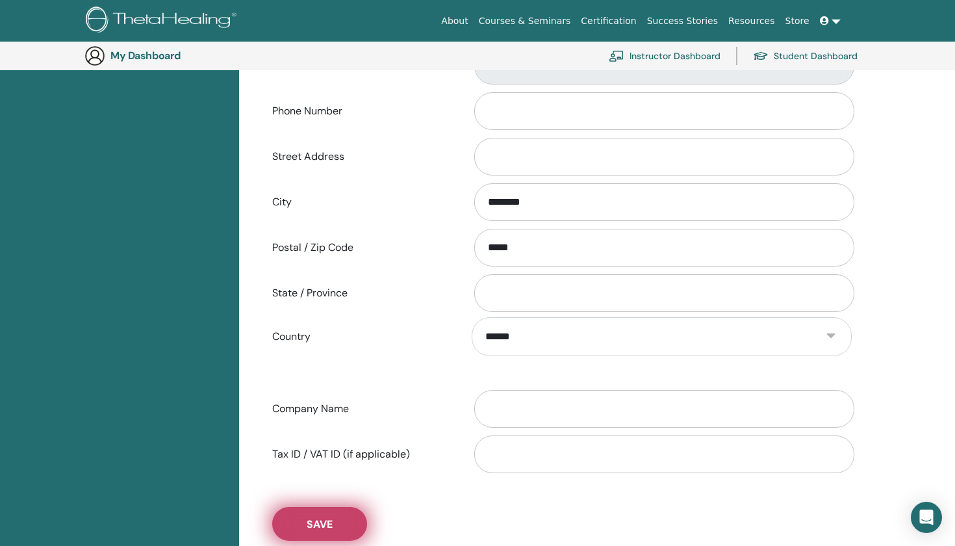
click at [346, 518] on button "Save" at bounding box center [319, 524] width 95 height 34
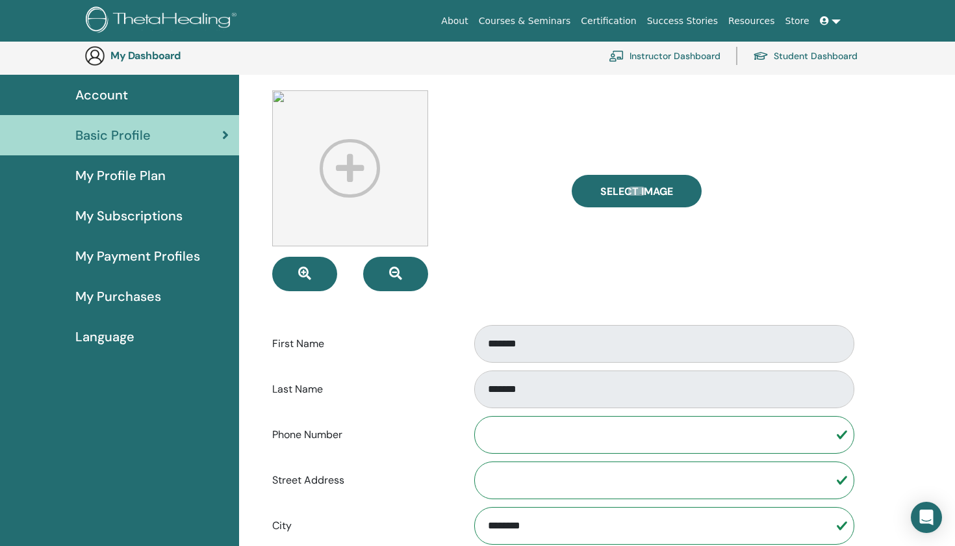
scroll to position [8, 0]
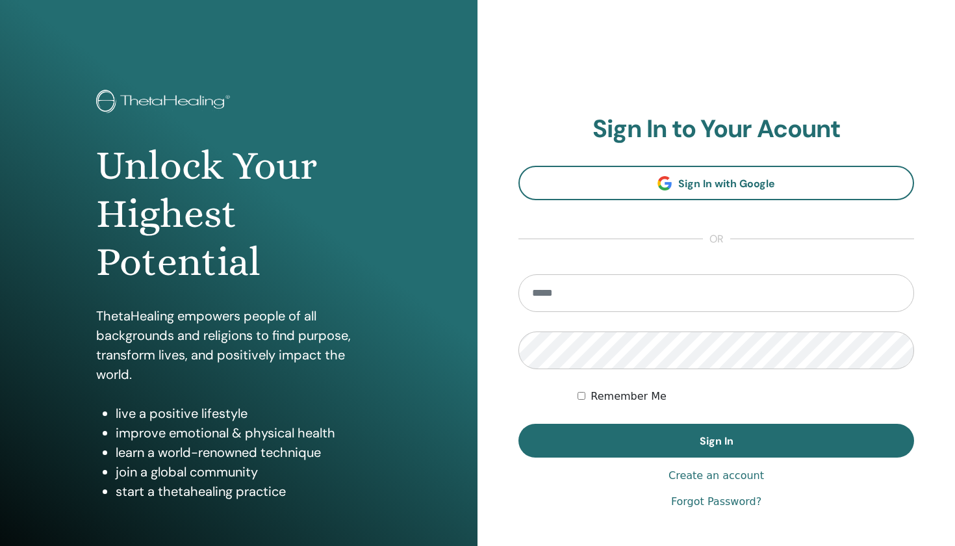
click at [711, 287] on input "email" at bounding box center [717, 293] width 396 height 38
